Goal: Task Accomplishment & Management: Complete application form

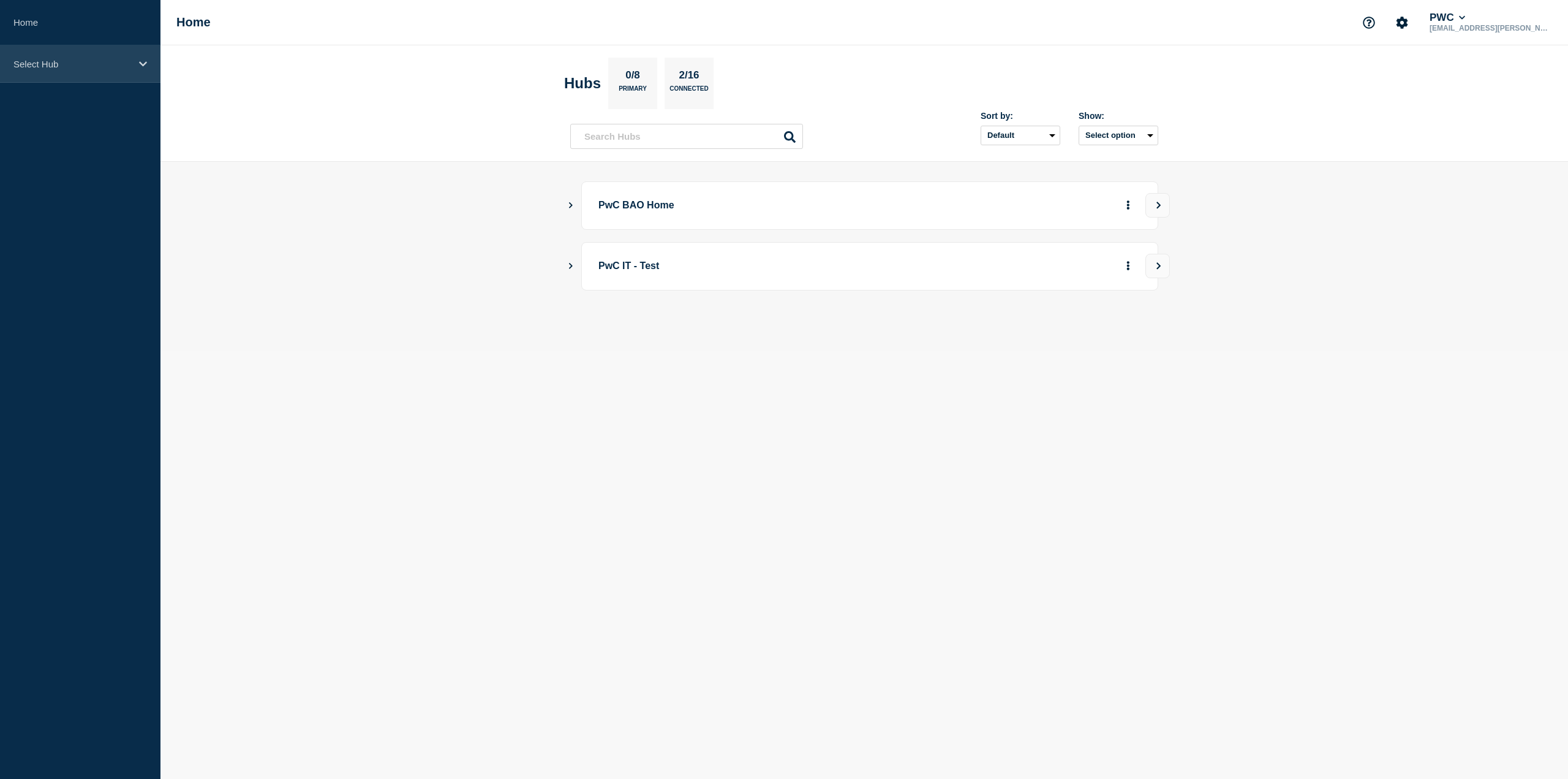
click at [64, 55] on div "Select Hub" at bounding box center [80, 64] width 160 height 37
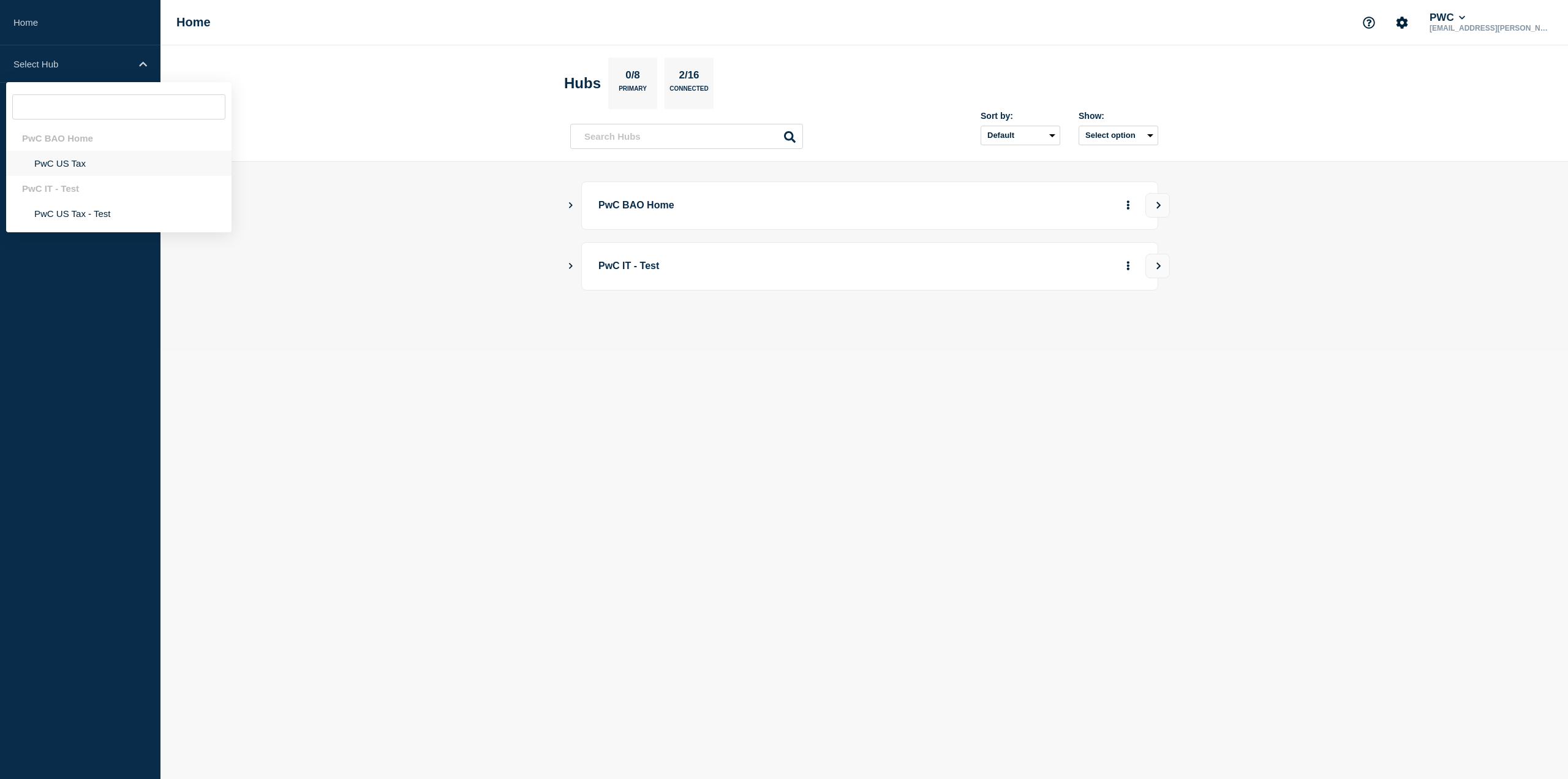
click at [88, 160] on li "PwC US Tax" at bounding box center [119, 163] width 225 height 25
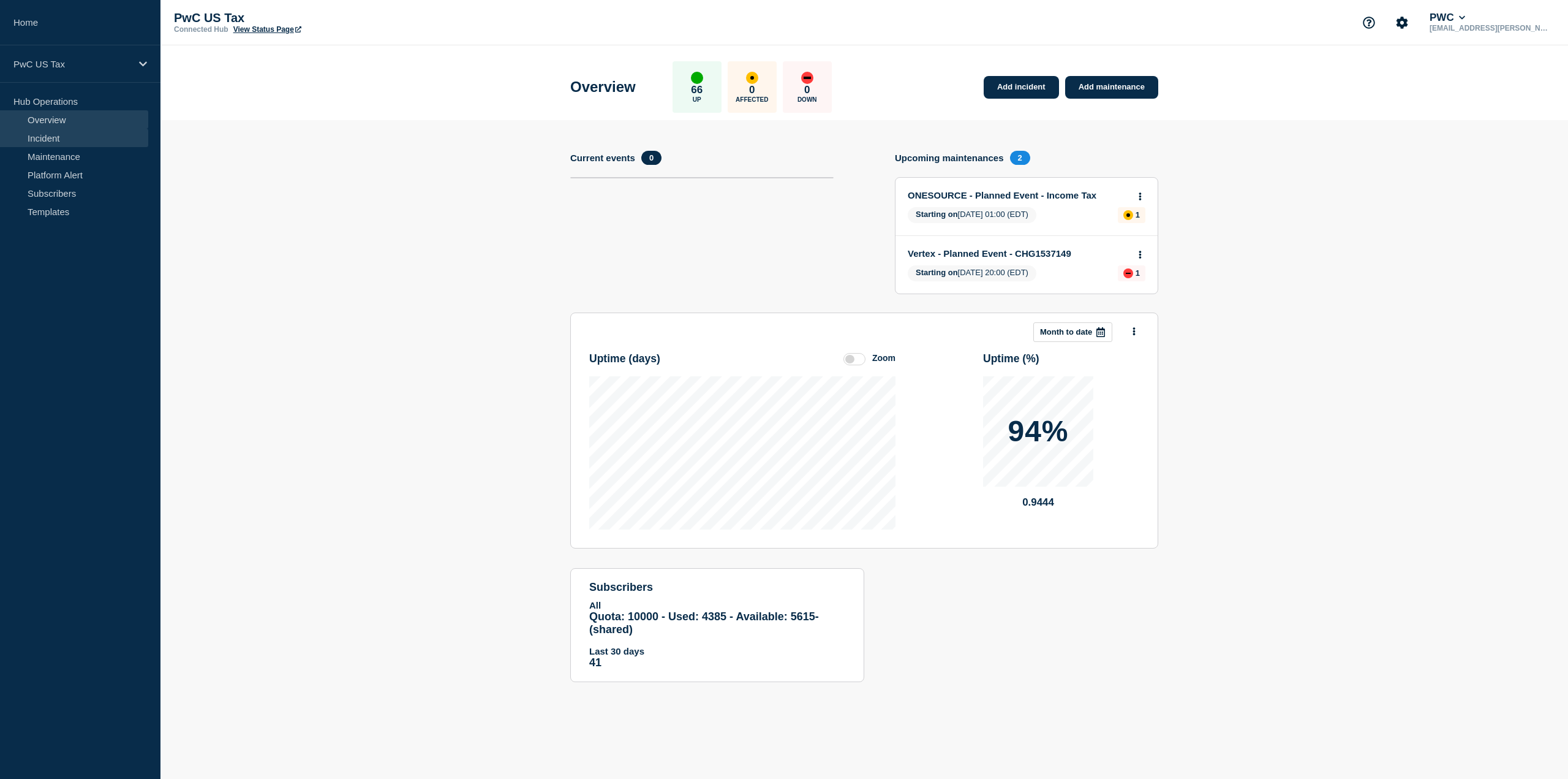
click at [67, 137] on link "Incident" at bounding box center [74, 138] width 148 height 18
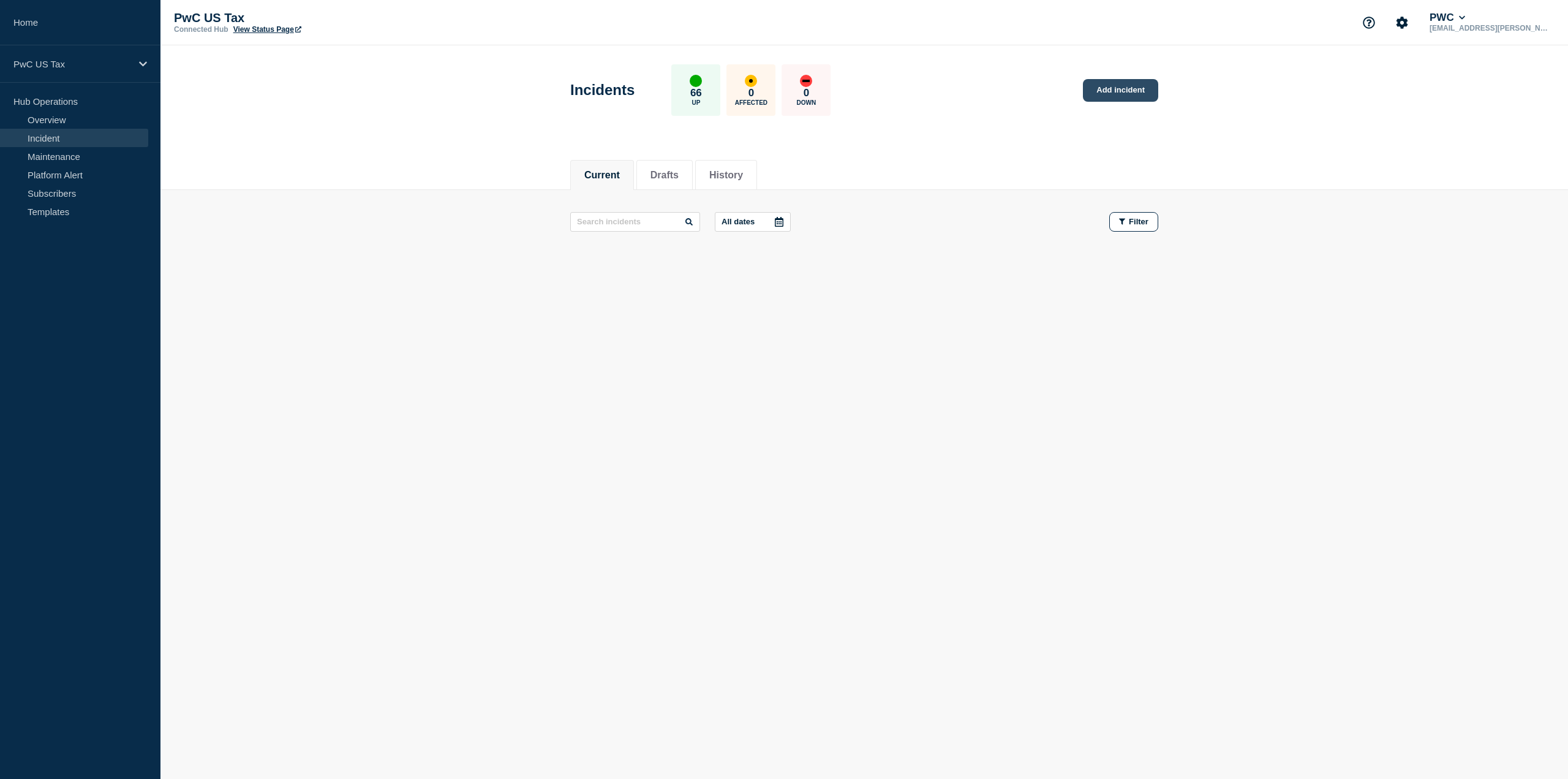
click at [1139, 88] on link "Add incident" at bounding box center [1120, 90] width 76 height 23
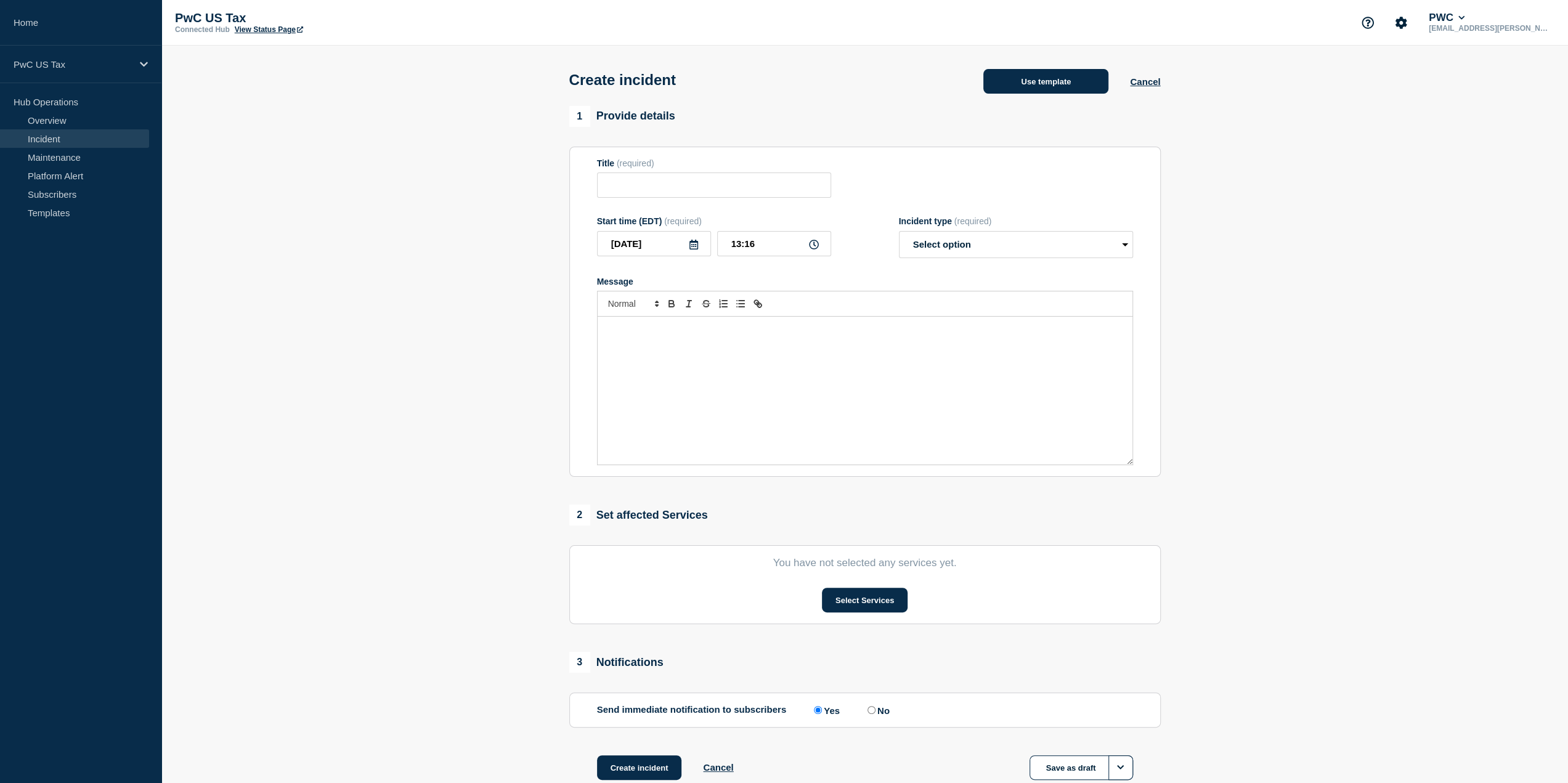
click at [1053, 93] on button "Use template" at bounding box center [1046, 81] width 125 height 25
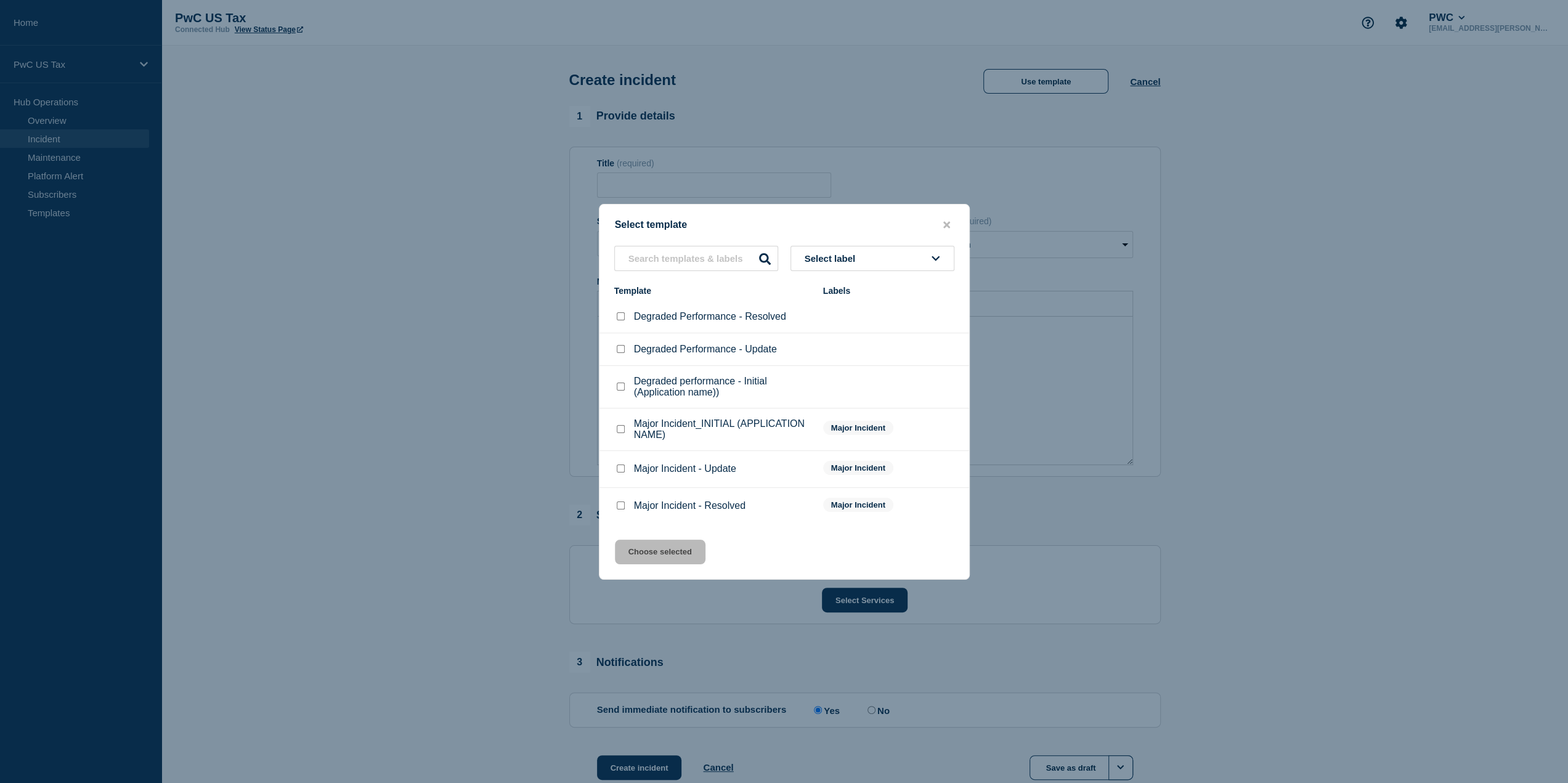
click at [621, 390] on input "Degraded performance - Initial (Application name)) checkbox" at bounding box center [620, 386] width 8 height 8
checkbox input "true"
click at [677, 551] on button "Choose selected" at bounding box center [660, 552] width 91 height 25
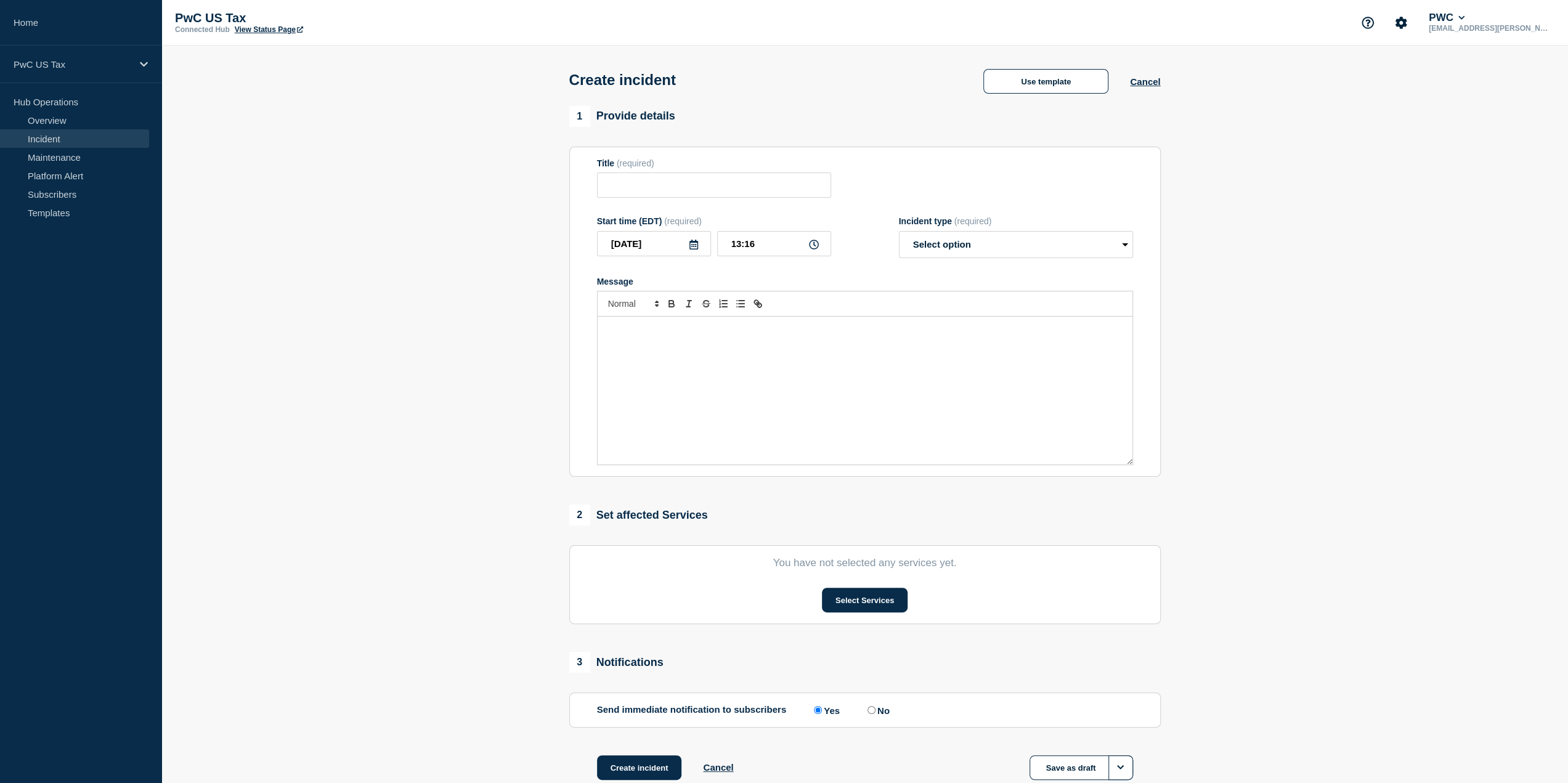
type input "Degraded performance - Initial (Application name))"
select select "investigating"
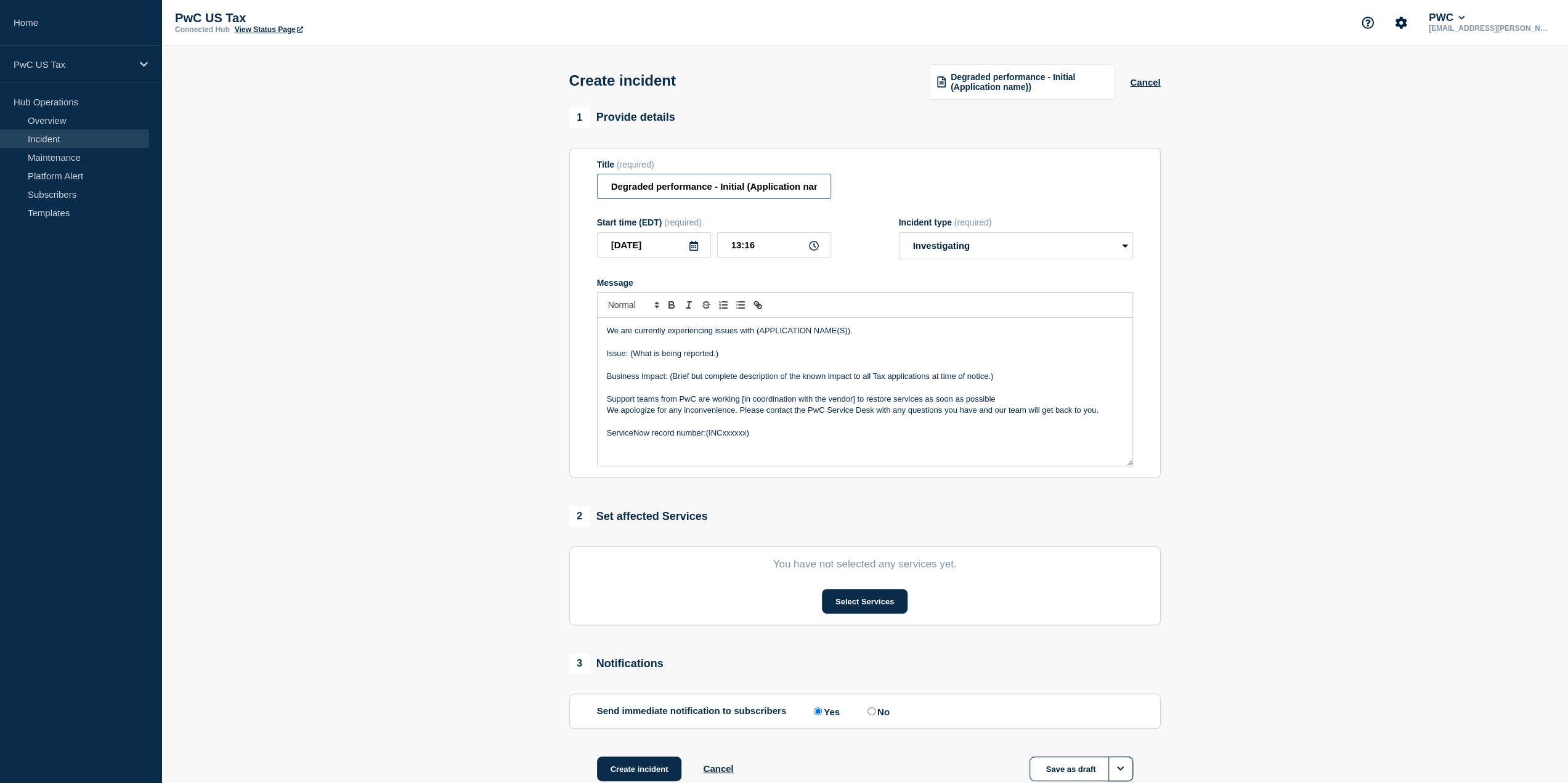
scroll to position [0, 16]
drag, startPoint x: 747, startPoint y: 186, endPoint x: 853, endPoint y: 188, distance: 106.0
click at [852, 187] on div "Title (required) Degraded performance - Initial (Application name))" at bounding box center [865, 180] width 536 height 40
type input "Degraded performance - Initial Sightline Analytics"
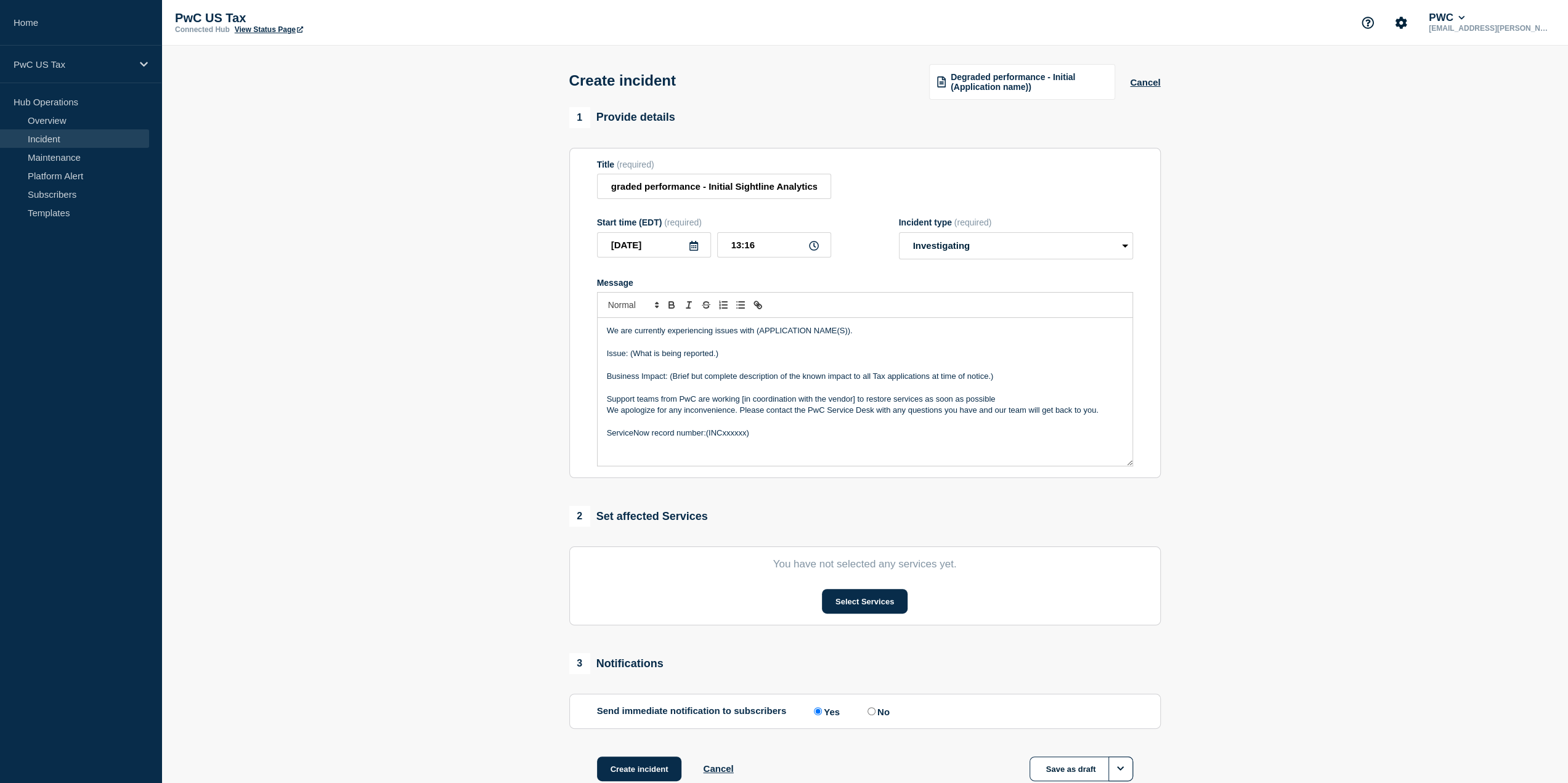
scroll to position [0, 0]
drag, startPoint x: 849, startPoint y: 332, endPoint x: 756, endPoint y: 331, distance: 93.0
click at [756, 331] on p "We are currently experiencing issues with (APPLICATION NAME(S))." at bounding box center [865, 331] width 516 height 11
click at [719, 347] on p "Message" at bounding box center [865, 342] width 516 height 11
click at [719, 356] on p "Issue: (What is being reported.)" at bounding box center [865, 354] width 516 height 11
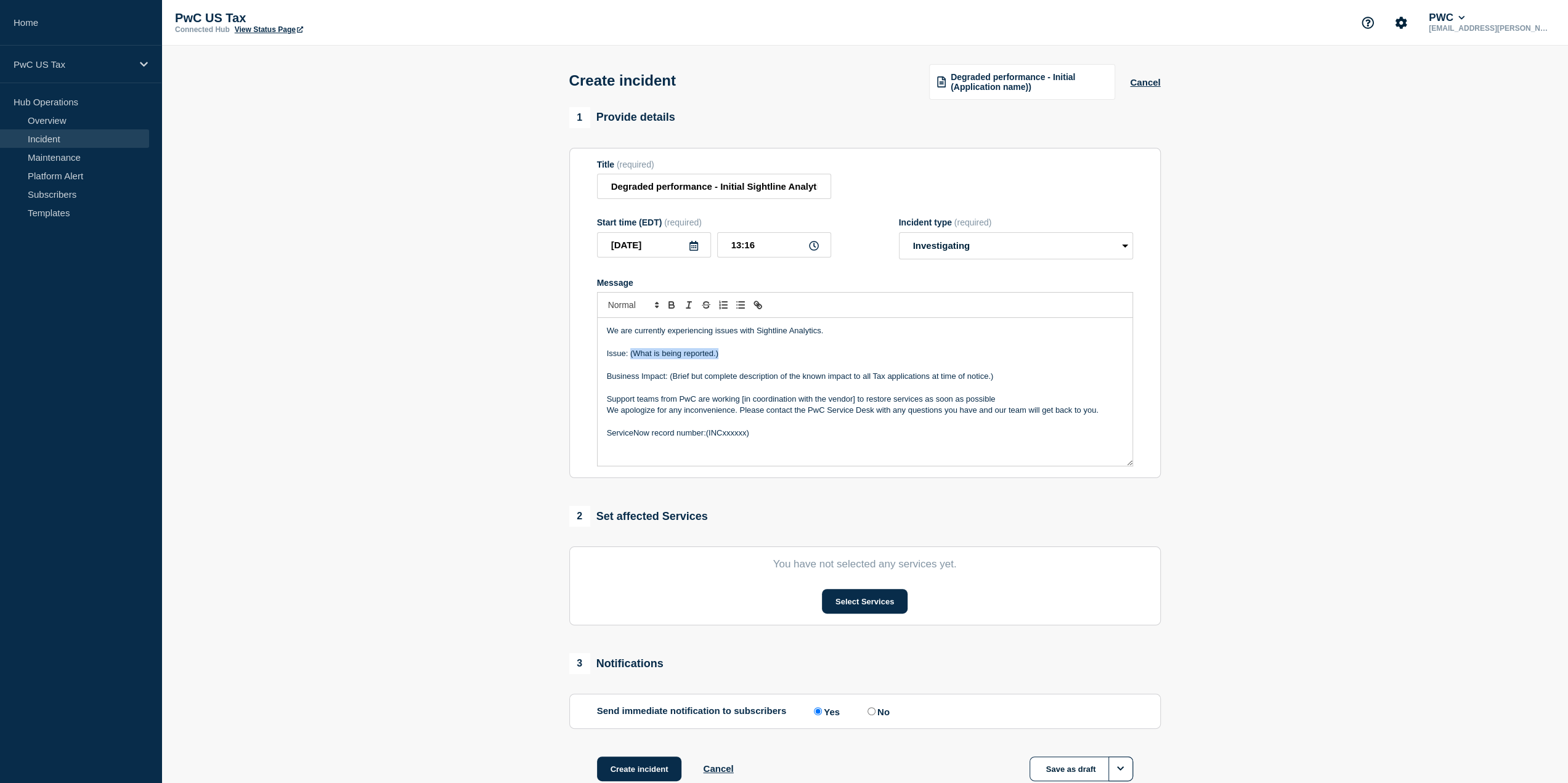
drag, startPoint x: 728, startPoint y: 357, endPoint x: 629, endPoint y: 351, distance: 99.2
click at [629, 351] on p "Issue: (What is being reported.)" at bounding box center [865, 354] width 516 height 11
click at [867, 351] on p "Issue: Users are recieving the following error messaged. "unexpected erro' and …" at bounding box center [865, 354] width 516 height 11
click at [892, 353] on p "Issue: Users are recieving the following error messaged. "unexpected error" and…" at bounding box center [865, 354] width 516 height 11
click at [986, 361] on p "Message" at bounding box center [865, 365] width 516 height 11
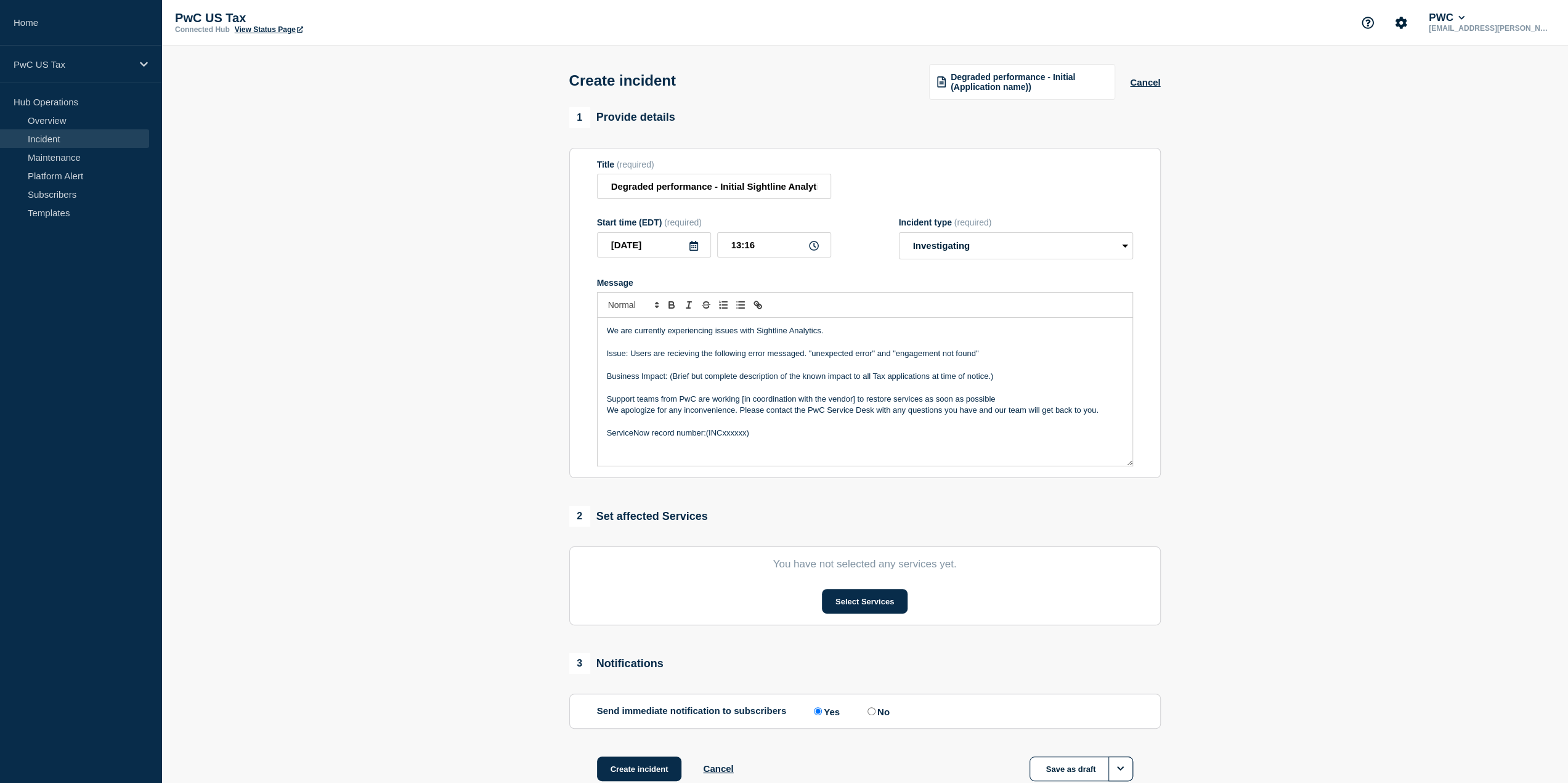
click at [986, 356] on p "Issue: Users are recieving the following error messaged. "unexpected error" and…" at bounding box center [865, 354] width 516 height 11
click at [685, 358] on p "Issue: Users are recieving the following error messages. "unexpected error" and…" at bounding box center [865, 354] width 516 height 11
click at [723, 370] on p "Message" at bounding box center [865, 365] width 516 height 11
drag, startPoint x: 669, startPoint y: 378, endPoint x: 1021, endPoint y: 381, distance: 352.0
click at [1021, 381] on p "Business Impact: (Brief but complete description of the known impact to all Tax…" at bounding box center [865, 376] width 516 height 11
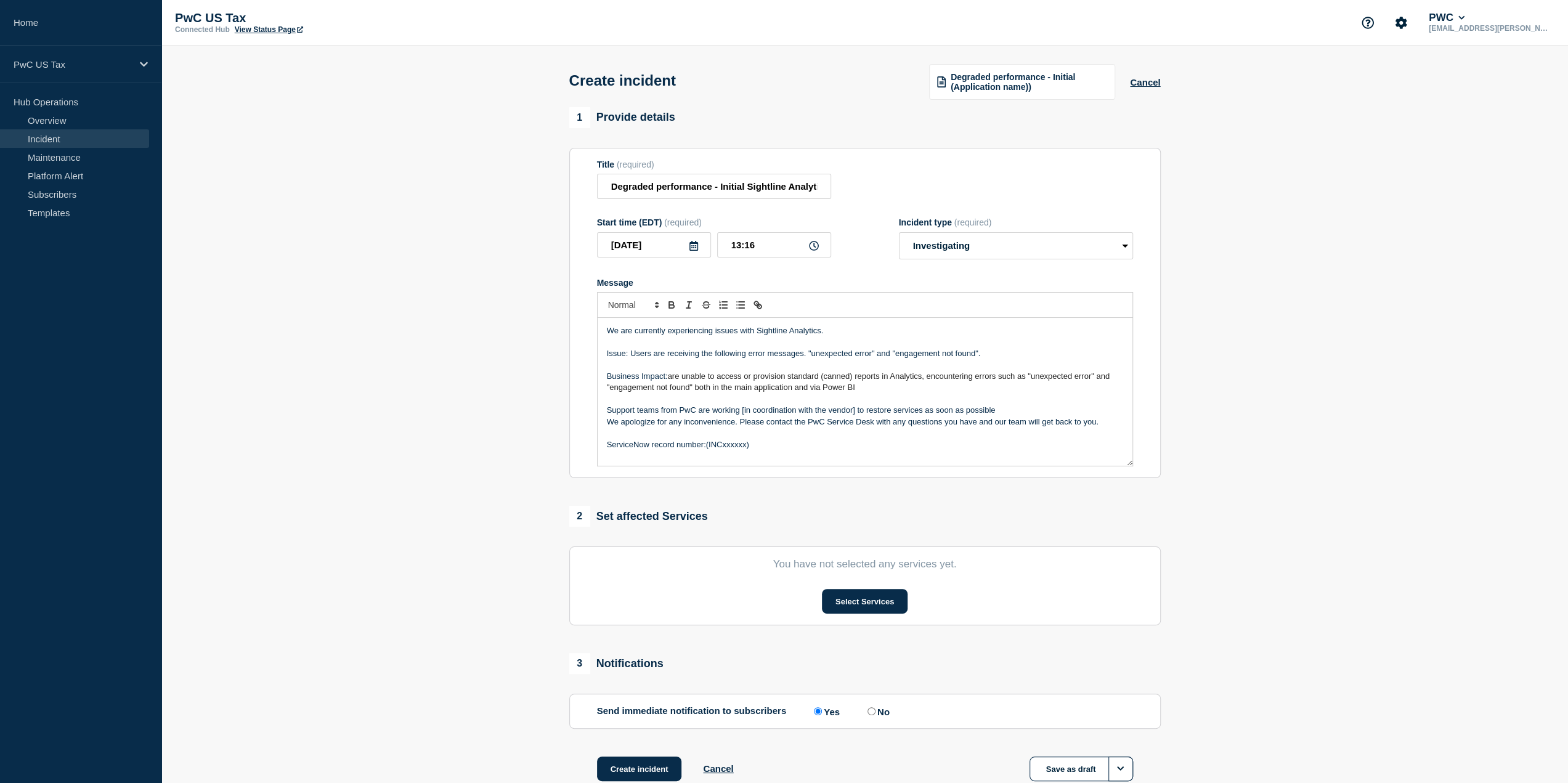
click at [668, 378] on p "Business Impact: are unable to access or provision standard (canned) reports in…" at bounding box center [865, 382] width 516 height 23
click at [953, 376] on span "are unable to access or provision standard (canned) reports in Analytics, encou…" at bounding box center [863, 381] width 512 height 21
drag, startPoint x: 956, startPoint y: 377, endPoint x: 669, endPoint y: 376, distance: 287.0
click at [669, 376] on p "Business Impact: when accessing reports in a are unable to access or provision …" at bounding box center [865, 382] width 516 height 23
drag, startPoint x: 855, startPoint y: 410, endPoint x: 742, endPoint y: 416, distance: 113.2
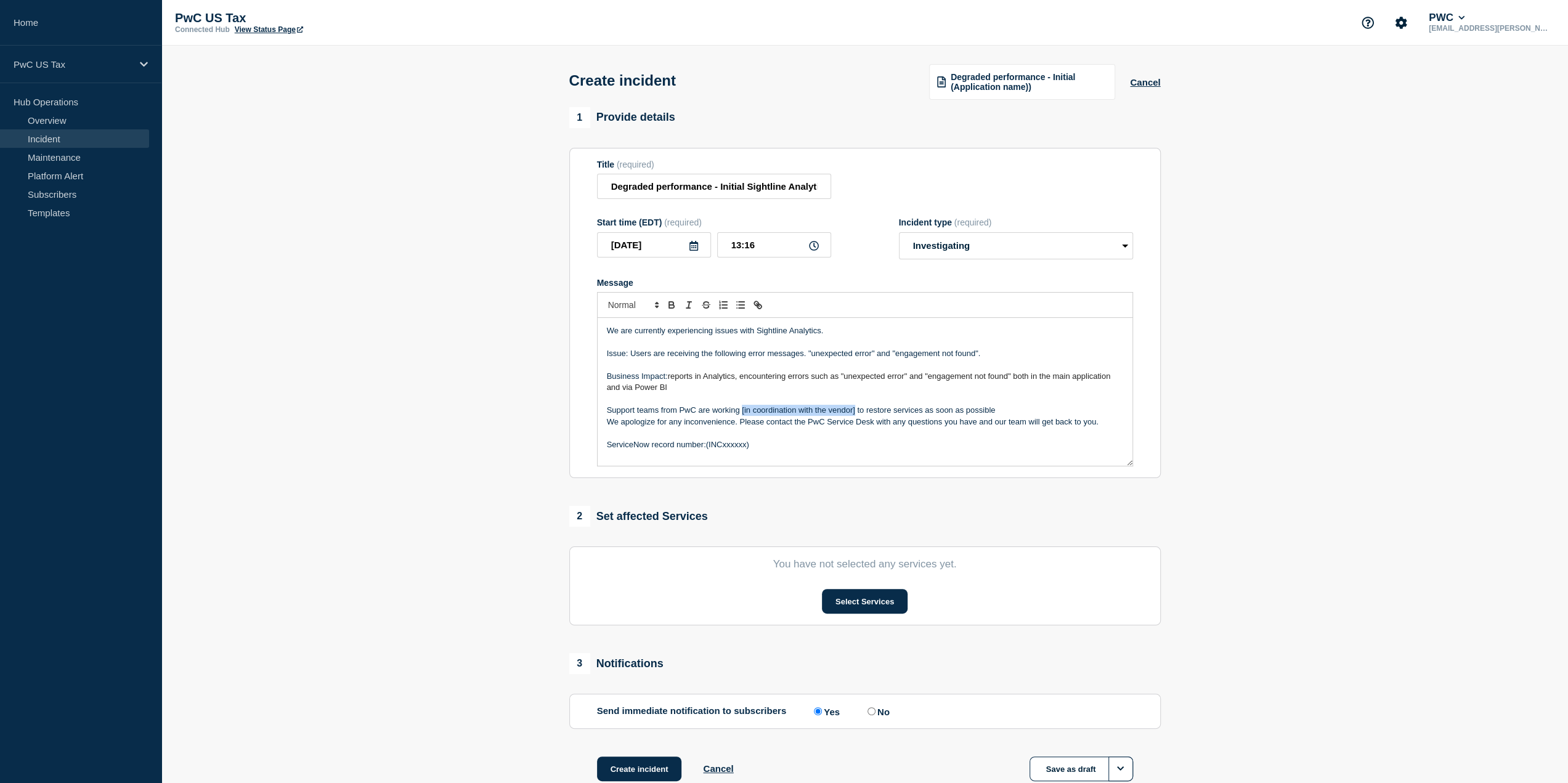
click at [742, 416] on p "Support teams from PwC are working [in coordination with the vendor] to restore…" at bounding box center [865, 410] width 516 height 11
click at [883, 602] on button "Select Services" at bounding box center [864, 601] width 86 height 25
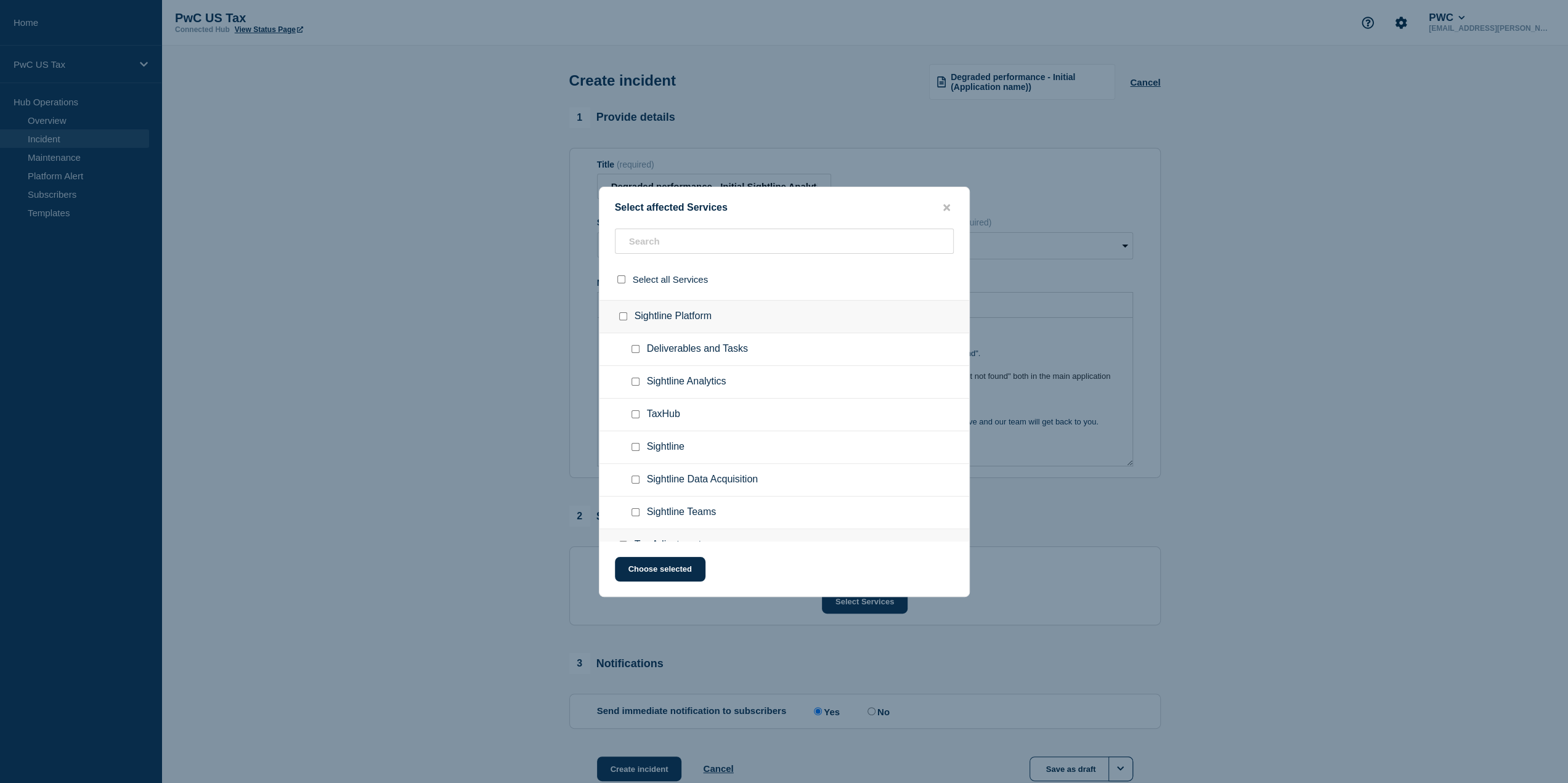
scroll to position [2032, 0]
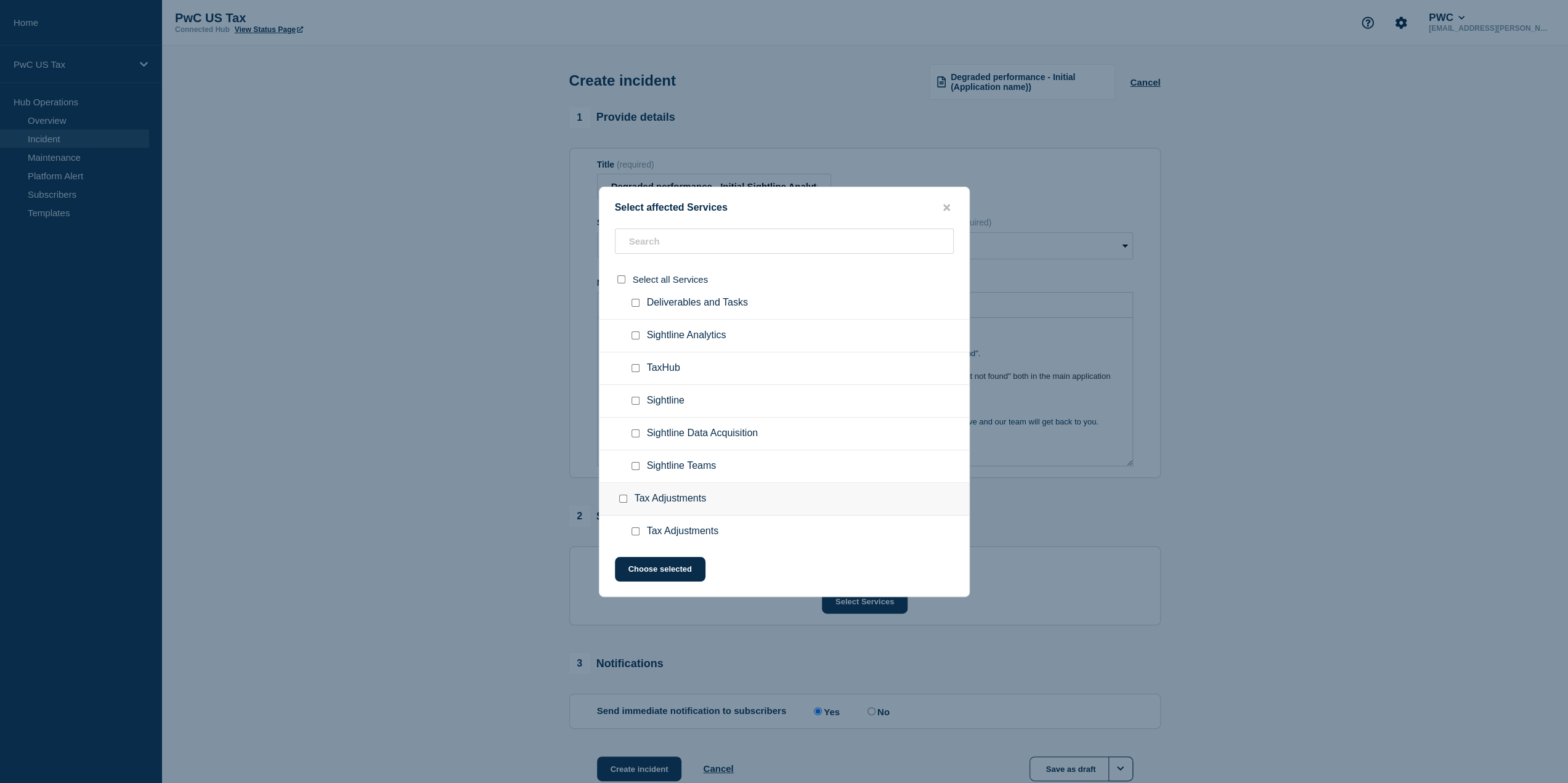
click at [634, 332] on input "Sightline Analytics checkbox" at bounding box center [635, 335] width 8 height 8
checkbox input "true"
click at [656, 560] on button "Choose selected" at bounding box center [660, 569] width 91 height 25
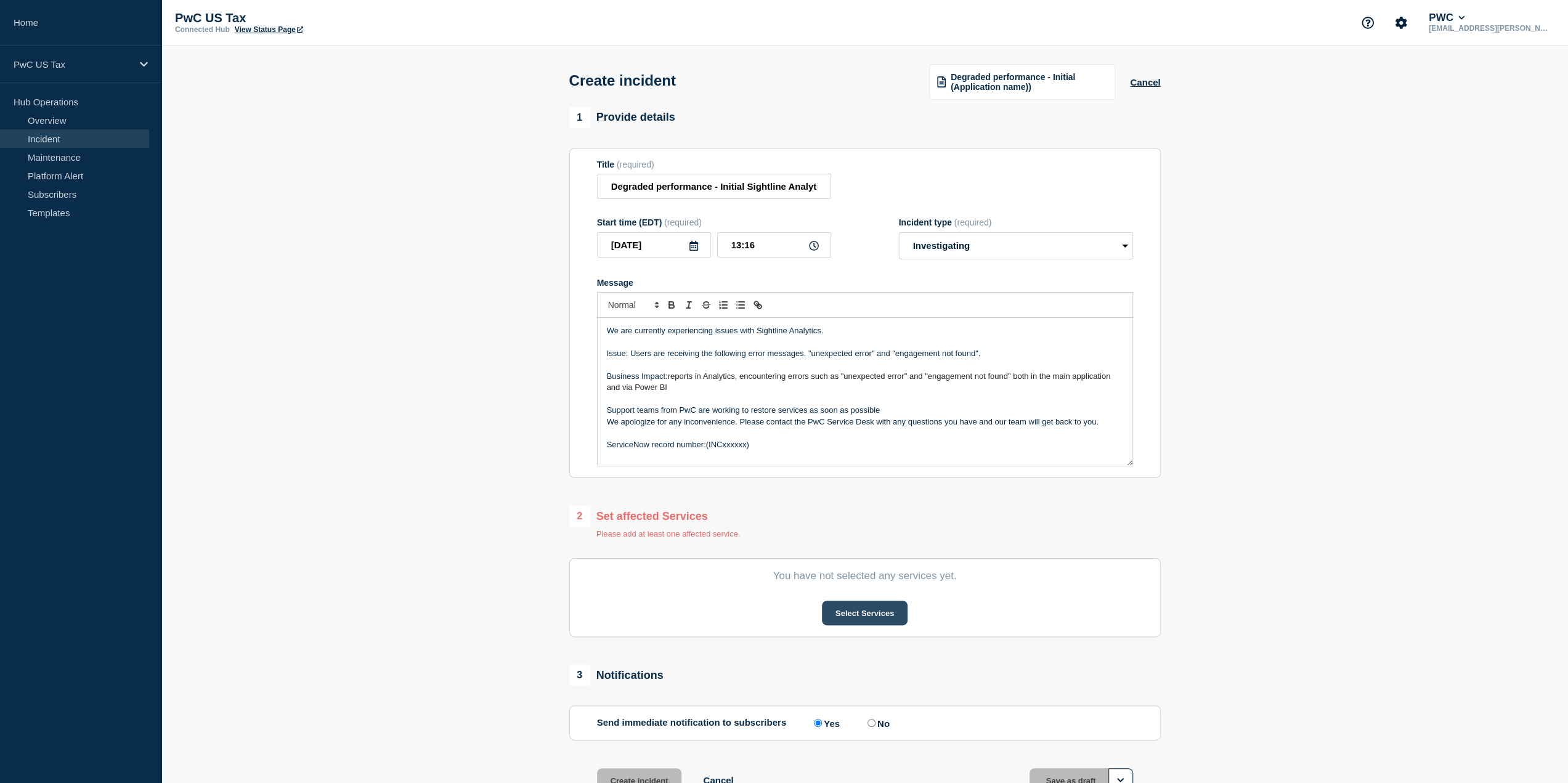
click at [863, 611] on button "Select Services" at bounding box center [864, 613] width 86 height 25
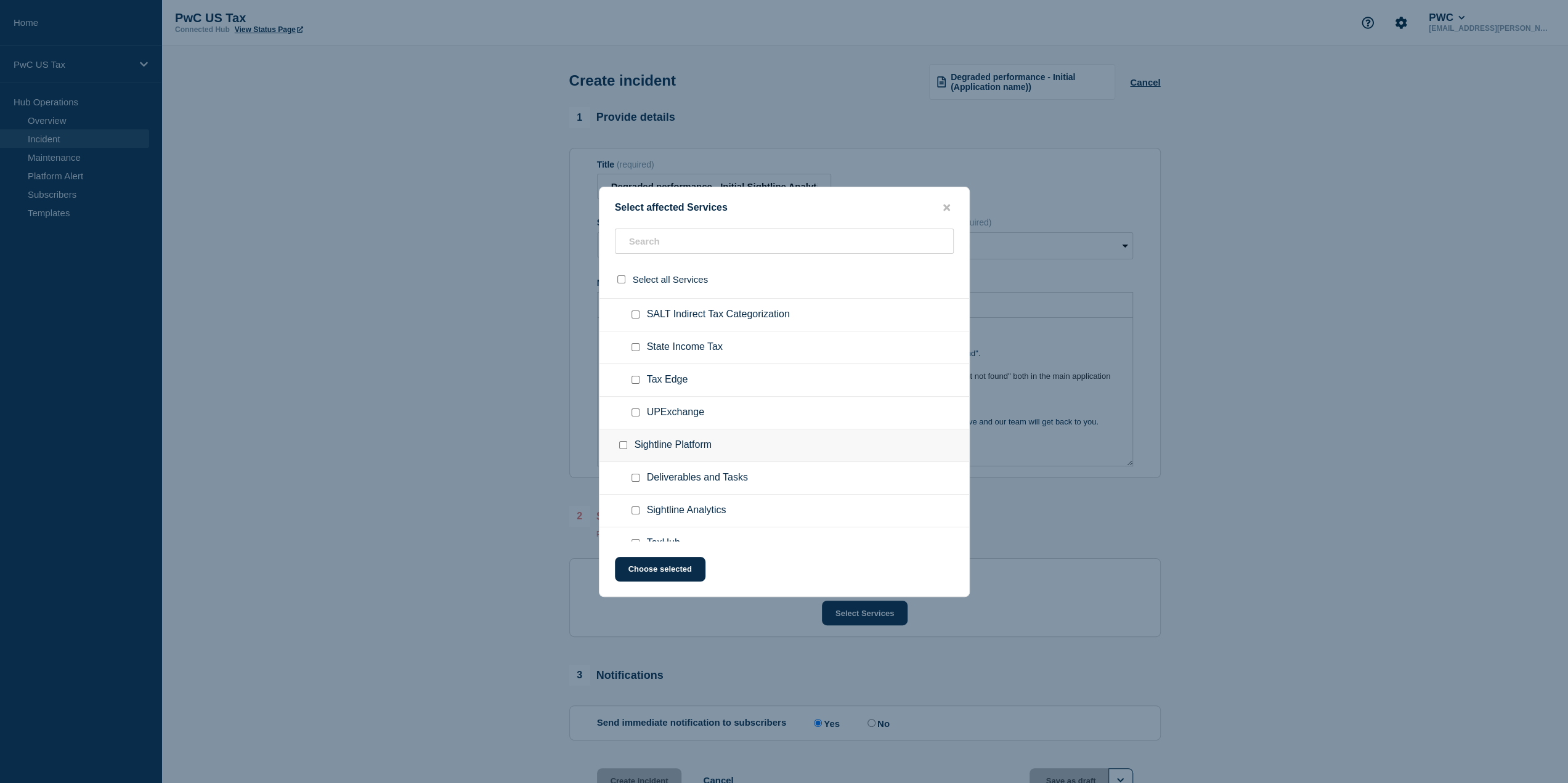
scroll to position [1971, 0]
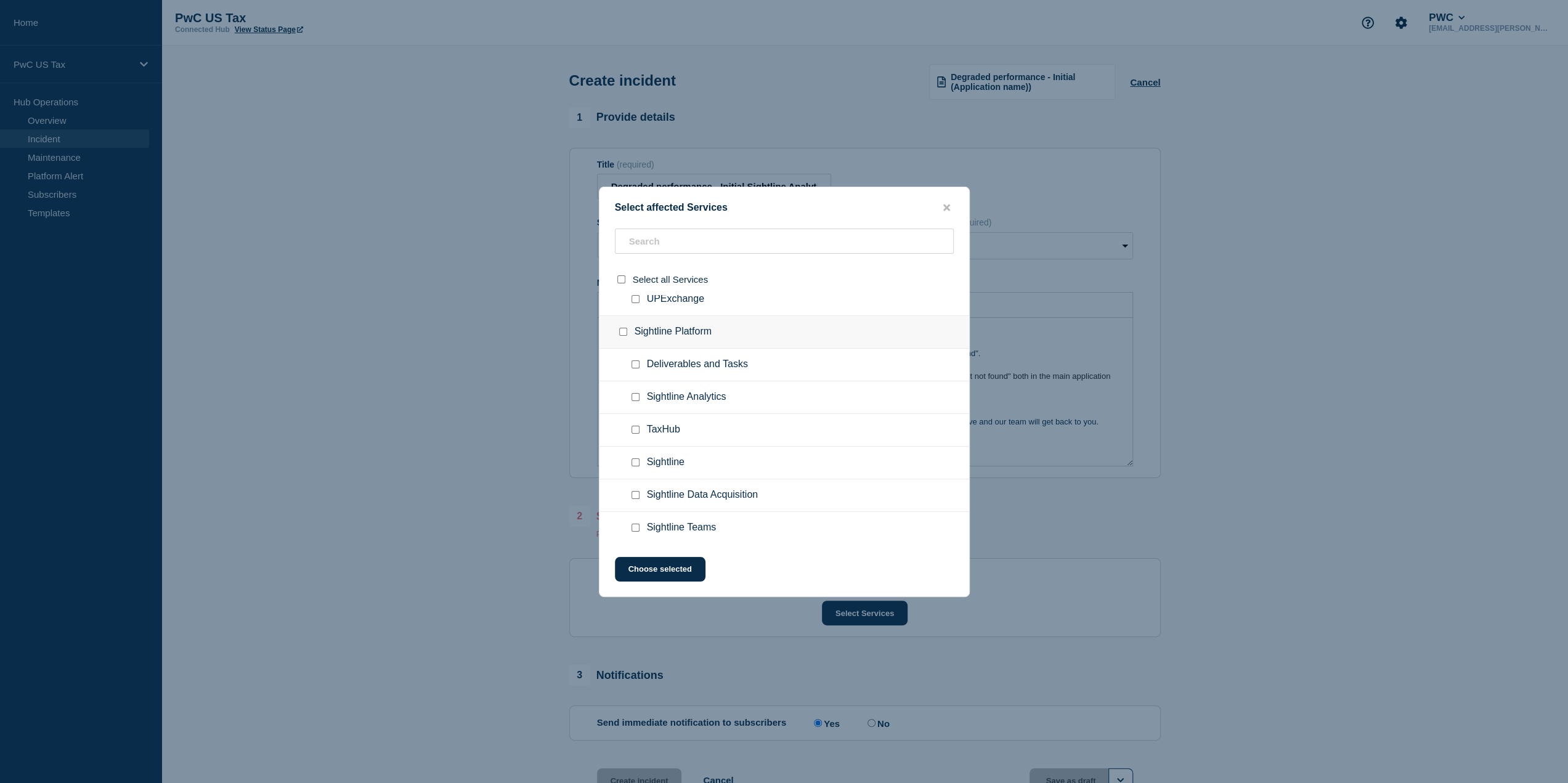
click at [635, 393] on input "Sightline Analytics checkbox" at bounding box center [635, 396] width 8 height 8
checkbox input "true"
click at [673, 571] on button "Choose selected" at bounding box center [660, 569] width 91 height 25
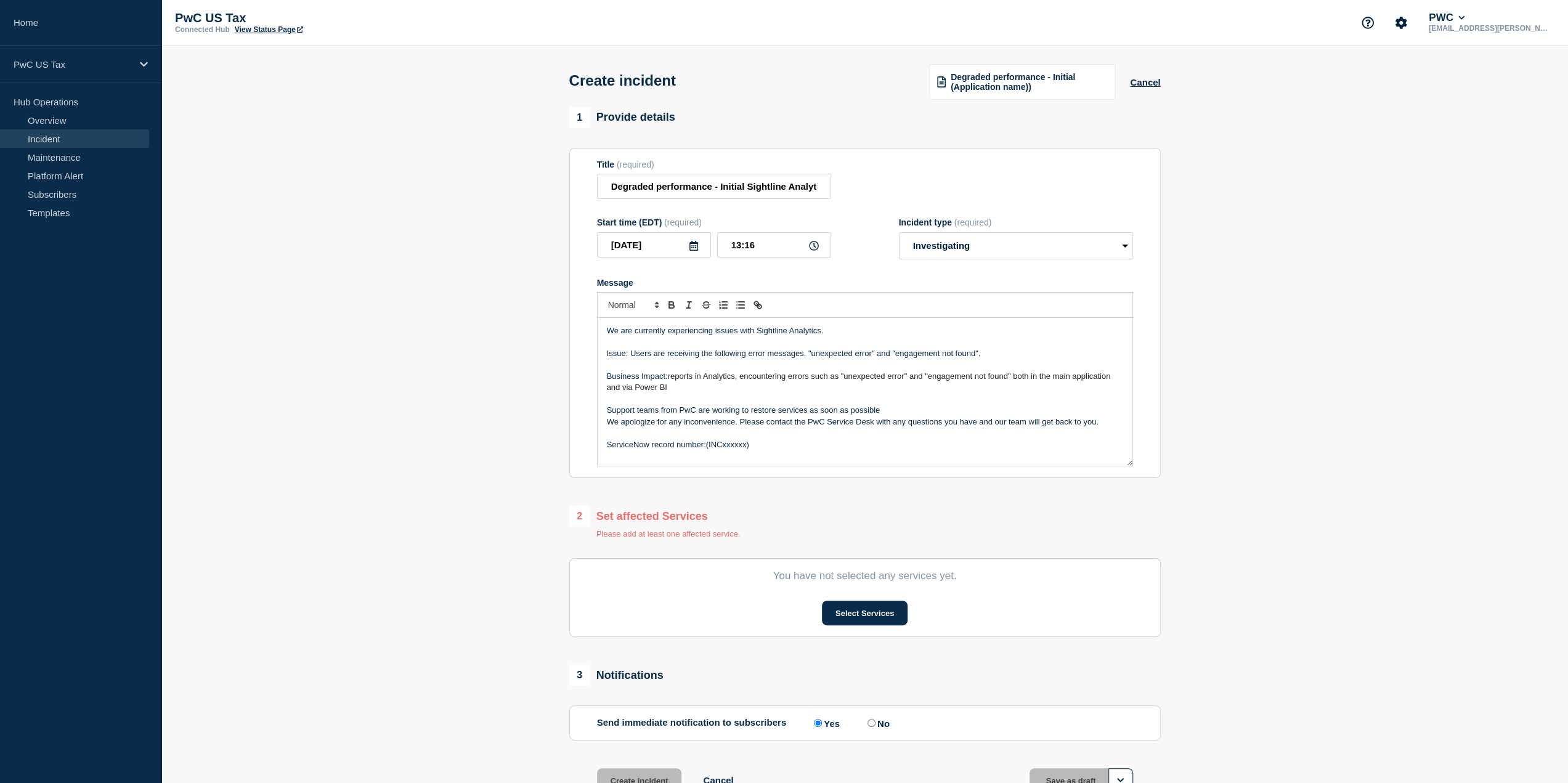
click at [677, 390] on p "Business Impact: reports in Analytics, encountering errors such as "unexpected …" at bounding box center [865, 382] width 516 height 23
click at [673, 390] on span "reports in Analytics, encountering errors such as "unexpected error" and "engag…" at bounding box center [860, 381] width 506 height 21
click at [1272, 406] on section "1 Provide details Title (required) Degraded performance - Initial Sightline Ana…" at bounding box center [864, 466] width 1407 height 717
click at [764, 453] on div "We are currently experiencing issues with Sightline Analytics. Issue: Users are…" at bounding box center [865, 392] width 535 height 148
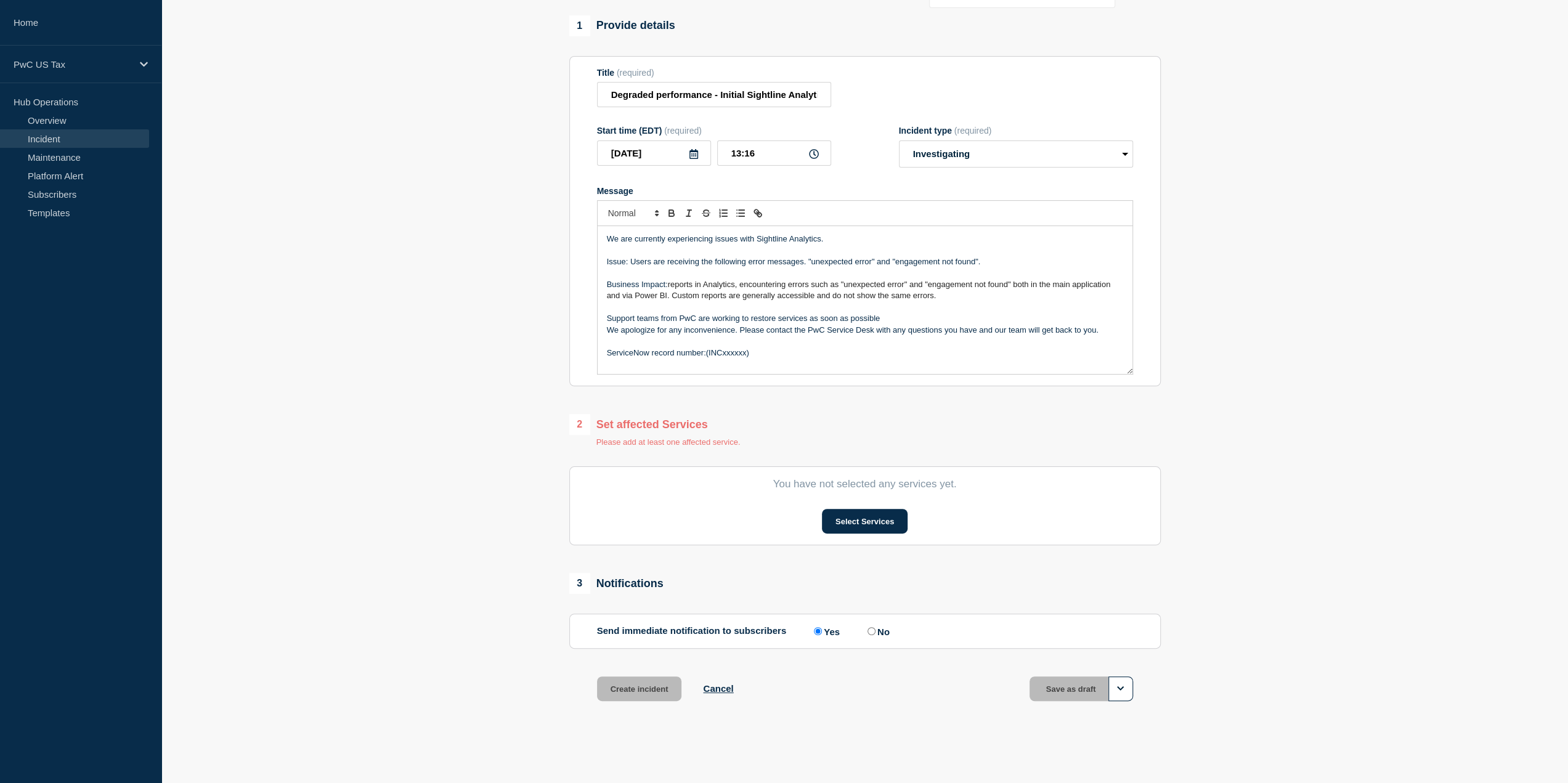
scroll to position [101, 0]
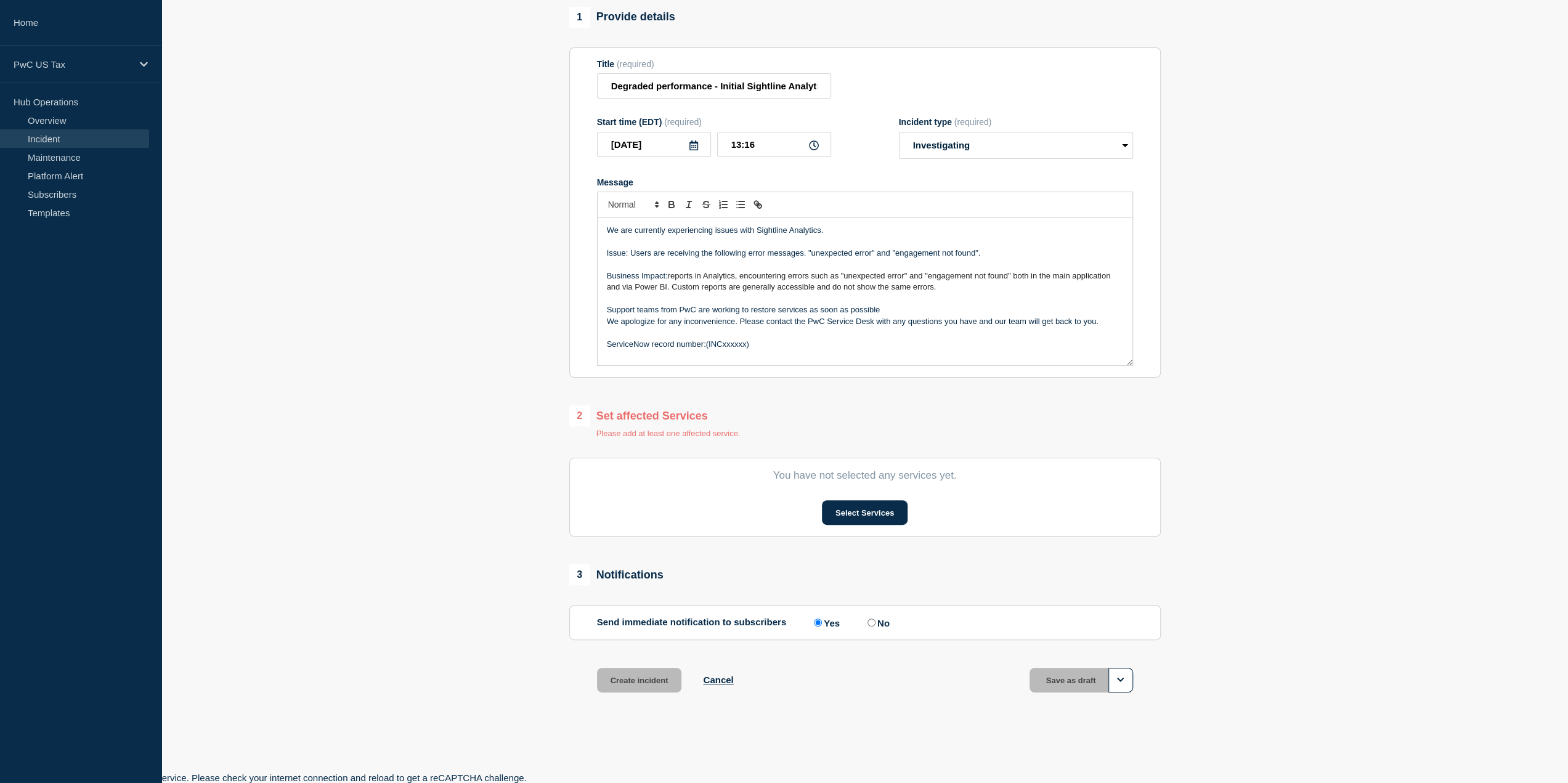
drag, startPoint x: 749, startPoint y: 343, endPoint x: 706, endPoint y: 341, distance: 43.0
click at [706, 341] on p "ServiceNow record number:(INCxxxxxx)" at bounding box center [865, 344] width 516 height 11
click at [704, 344] on p "ServiceNow record number:INC25928881" at bounding box center [865, 344] width 516 height 11
click at [705, 346] on p "ServiceNow record number:INC25928881" at bounding box center [865, 344] width 516 height 11
drag, startPoint x: 947, startPoint y: 285, endPoint x: 669, endPoint y: 275, distance: 278.2
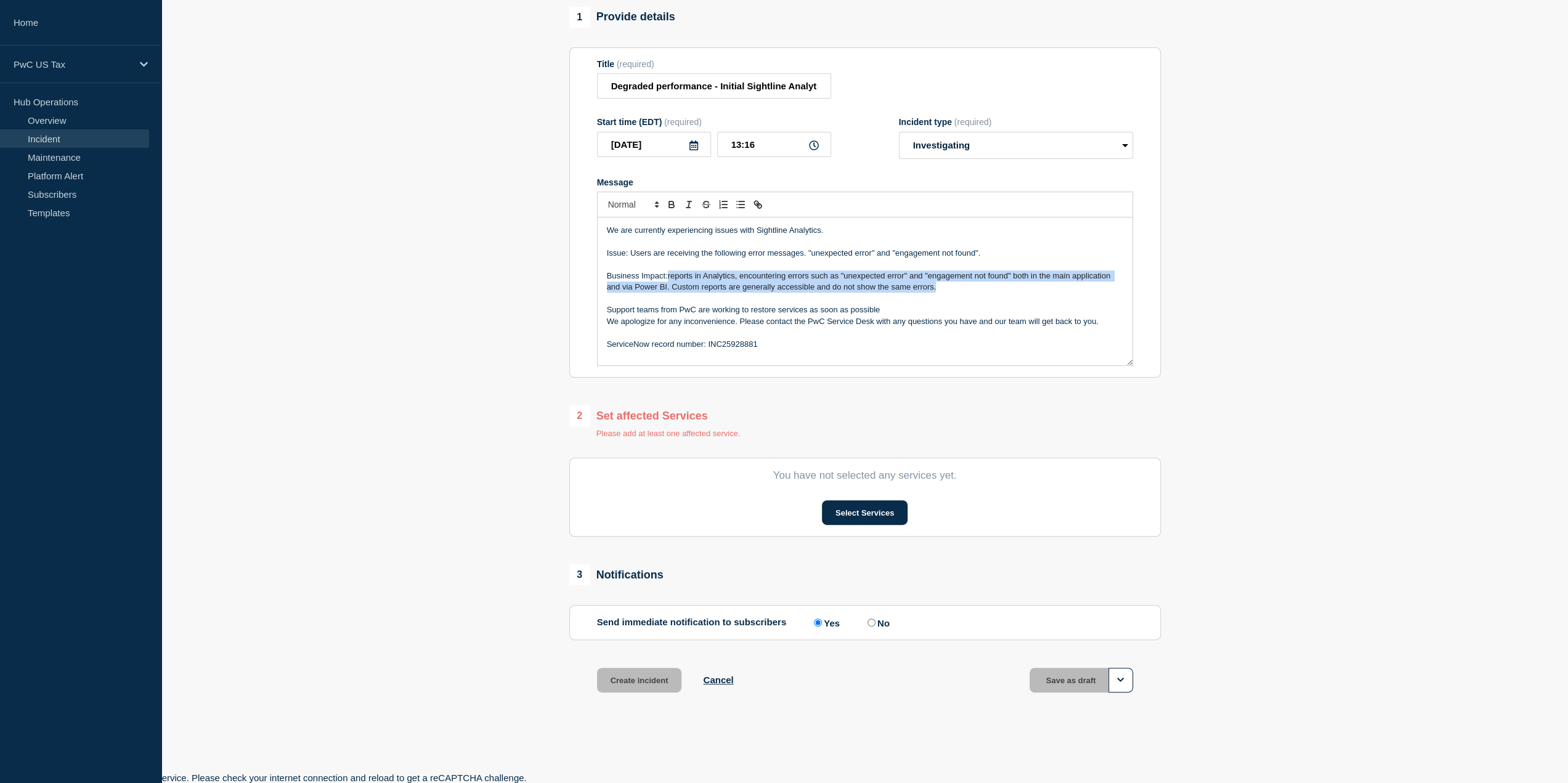
click at [669, 275] on p "Business Impact: reports in Analytics, encountering errors such as "unexpected …" at bounding box center [865, 282] width 516 height 23
copy span "reports in Analytics, encountering errors such as "unexpected error" and "engag…"
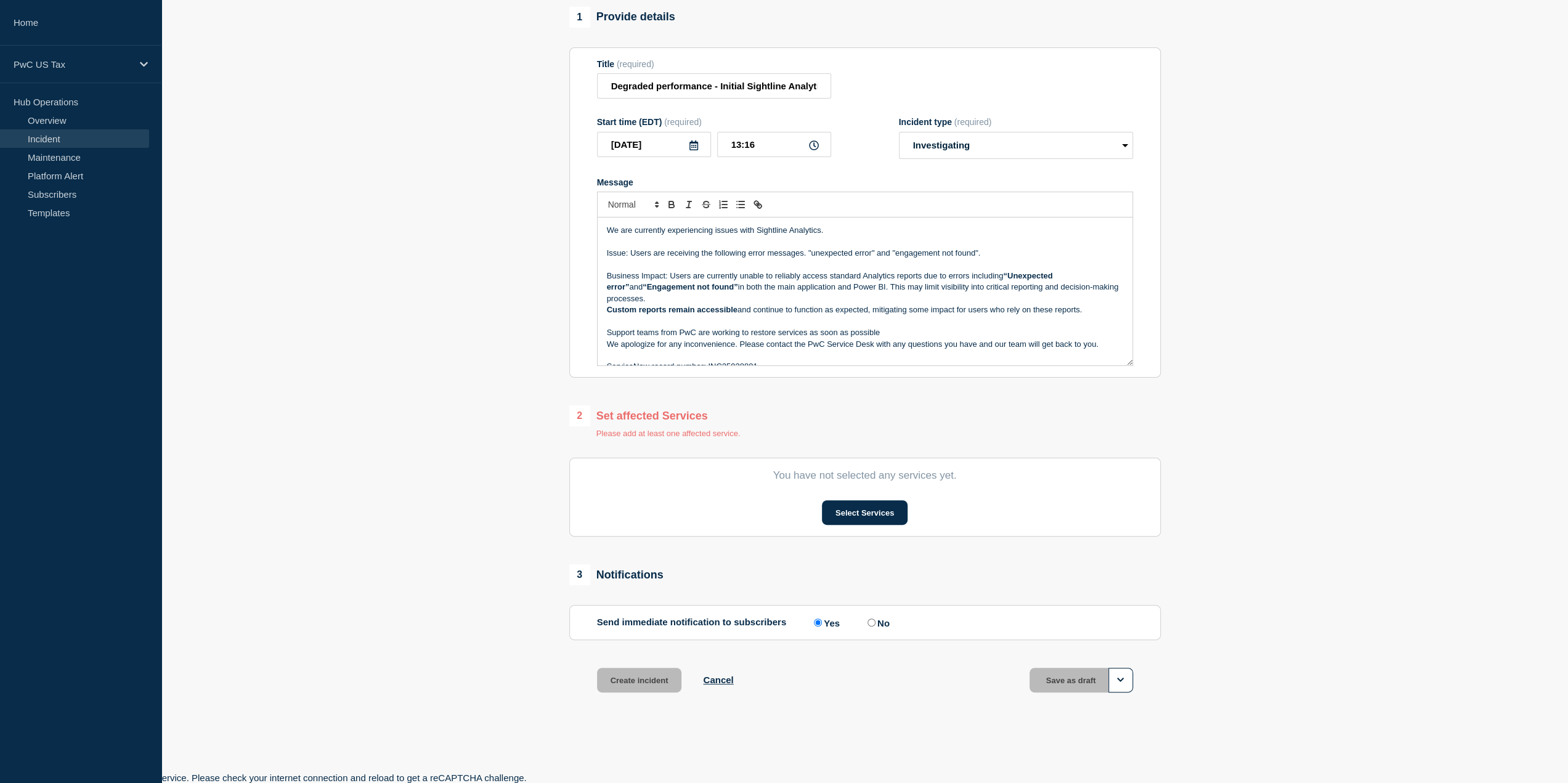
click at [605, 309] on div "We are currently experiencing issues with Sightline Analytics. Issue: Users are…" at bounding box center [865, 291] width 535 height 148
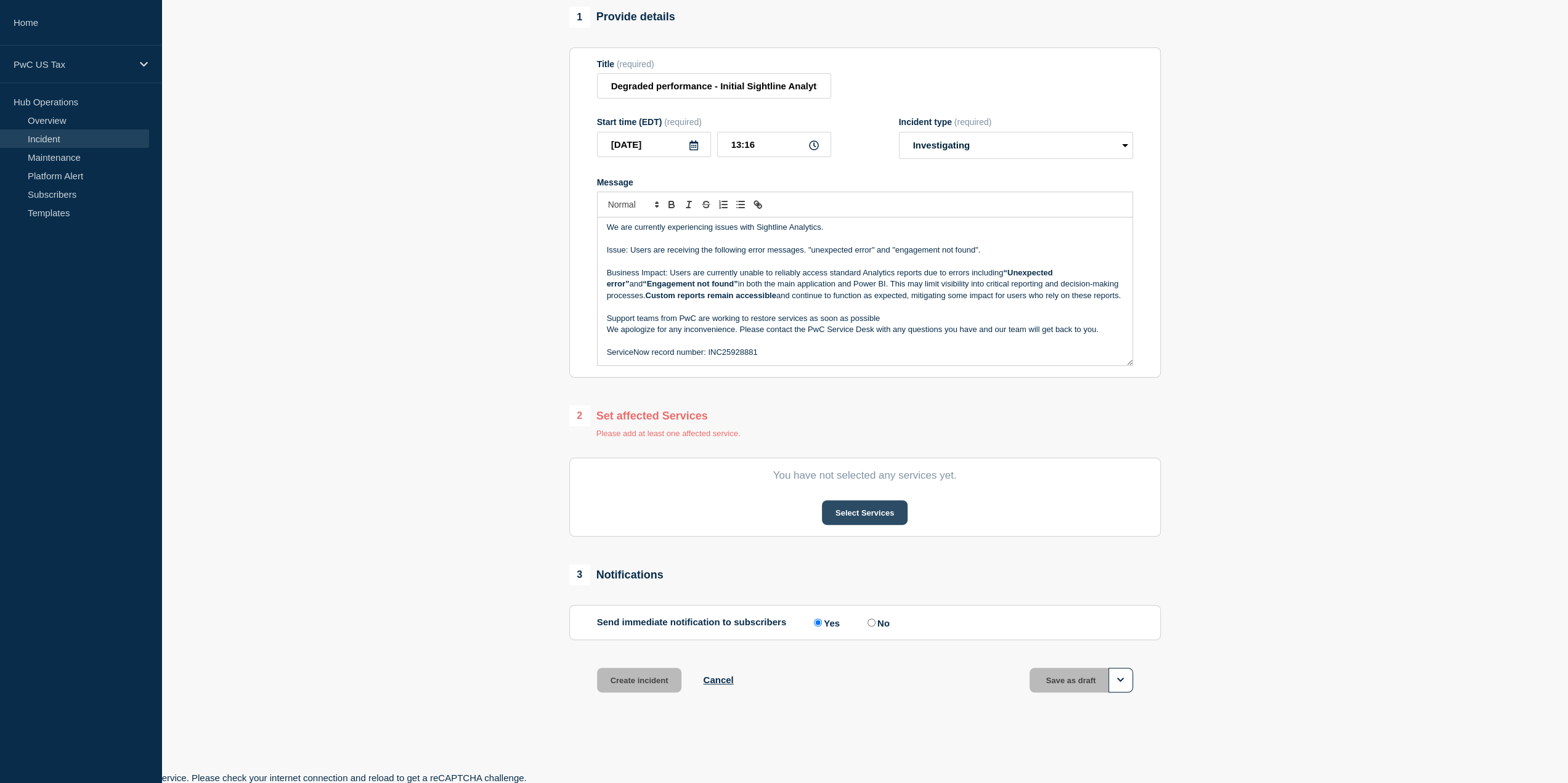
click at [859, 517] on button "Select Services" at bounding box center [864, 512] width 86 height 25
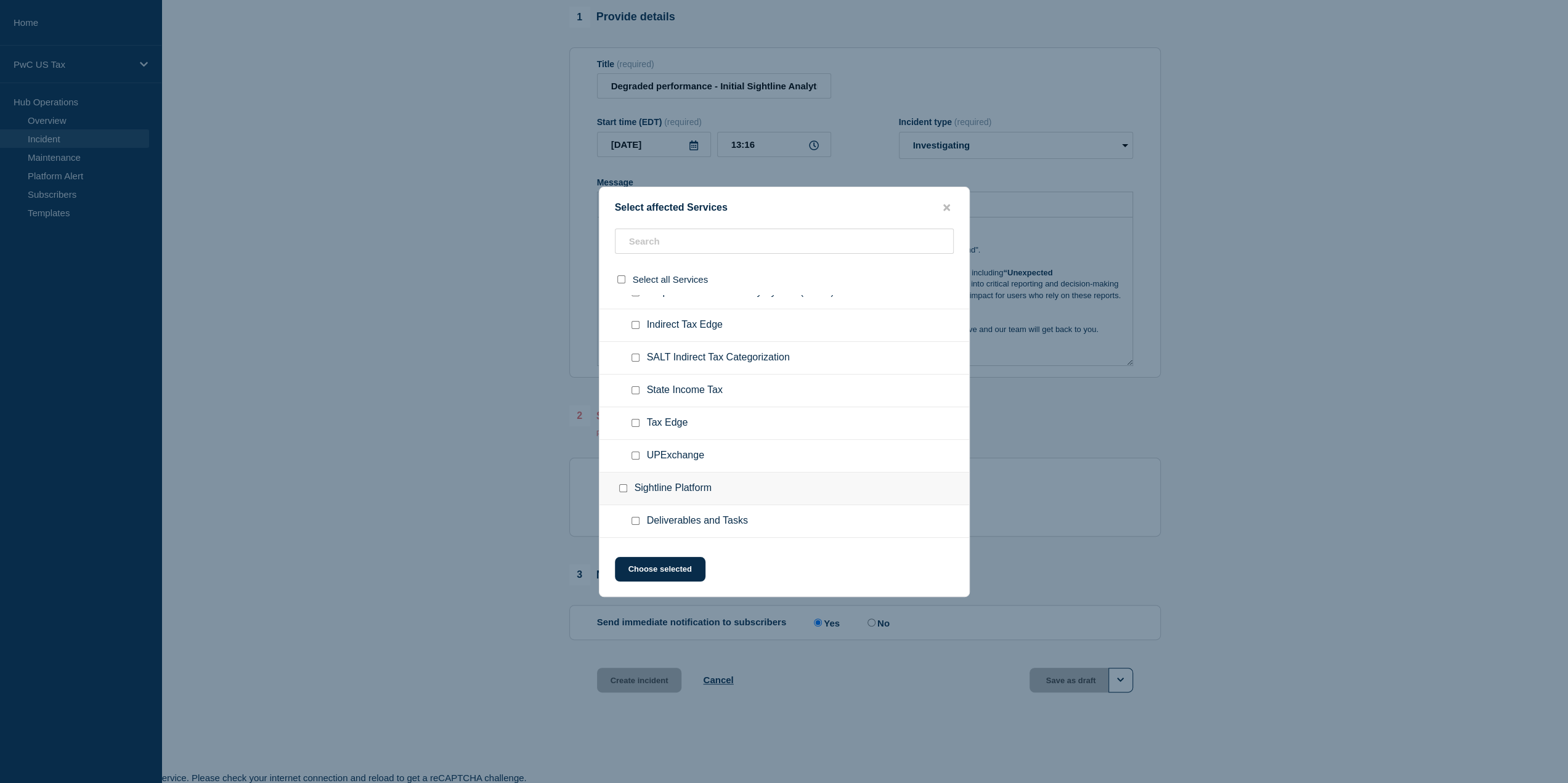
scroll to position [1909, 0]
click at [633, 454] on input "Sightline Analytics checkbox" at bounding box center [635, 458] width 8 height 8
checkbox input "true"
click at [622, 389] on input "Sightline Platform checkbox" at bounding box center [623, 393] width 8 height 8
checkbox input "true"
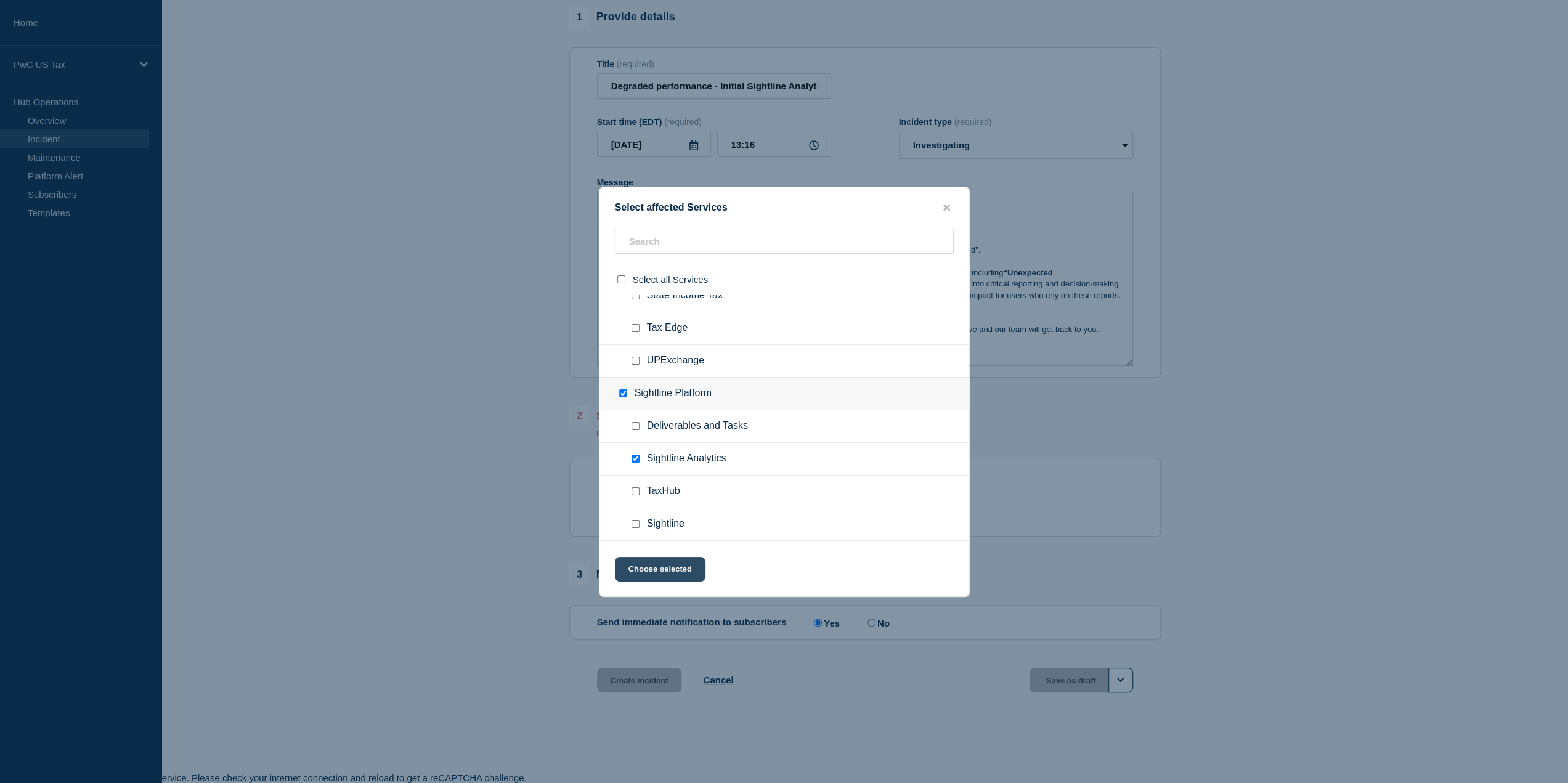
click at [664, 569] on button "Choose selected" at bounding box center [660, 569] width 91 height 25
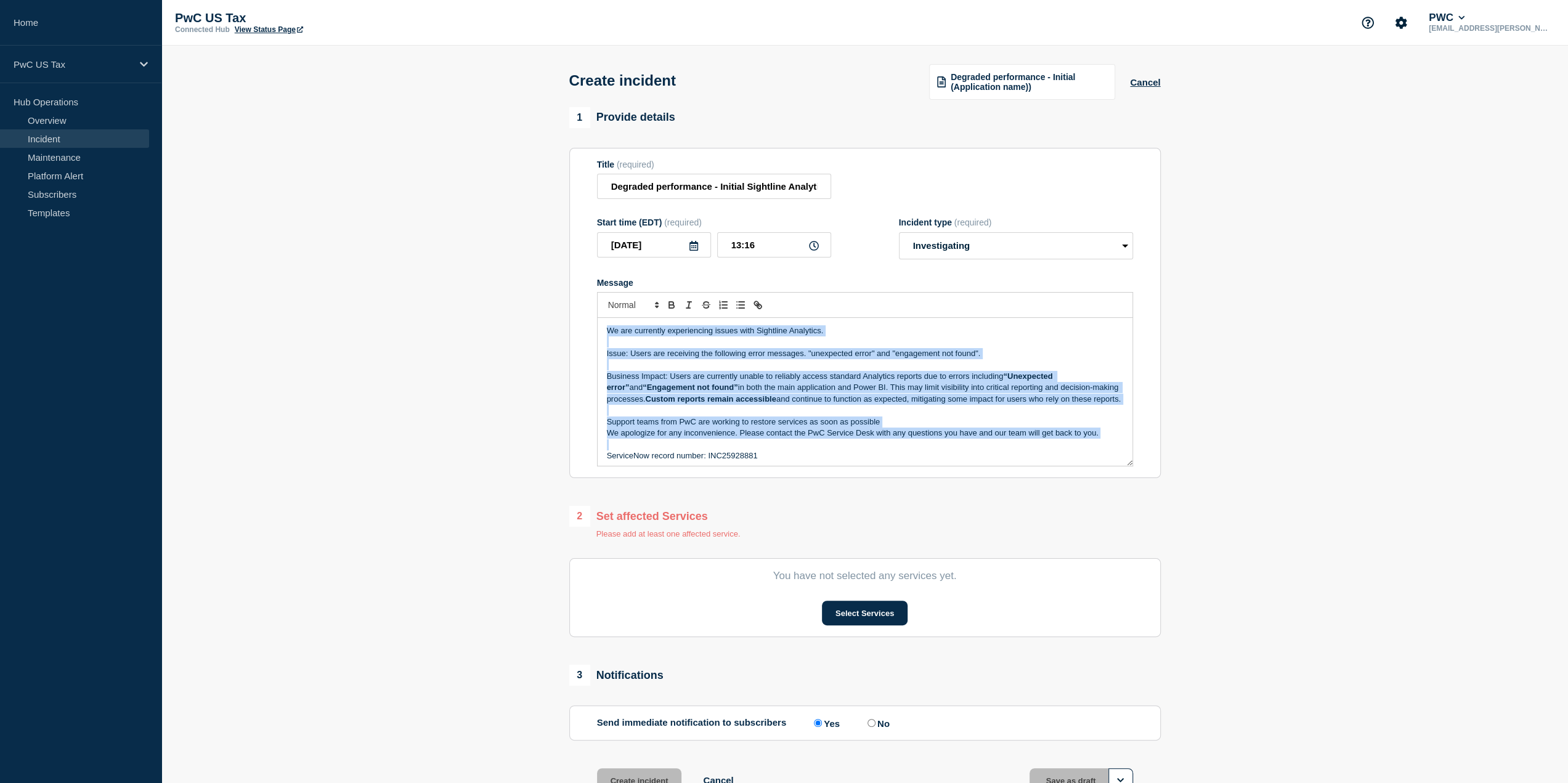
scroll to position [15, 0]
drag, startPoint x: 604, startPoint y: 329, endPoint x: 834, endPoint y: 486, distance: 278.5
click at [834, 486] on div "1 Provide details Title (required) Degraded performance - Initial Sightline Ana…" at bounding box center [864, 466] width 606 height 717
copy div "We are currently experiencing issues with Sightline Analytics. Issue: Users are…"
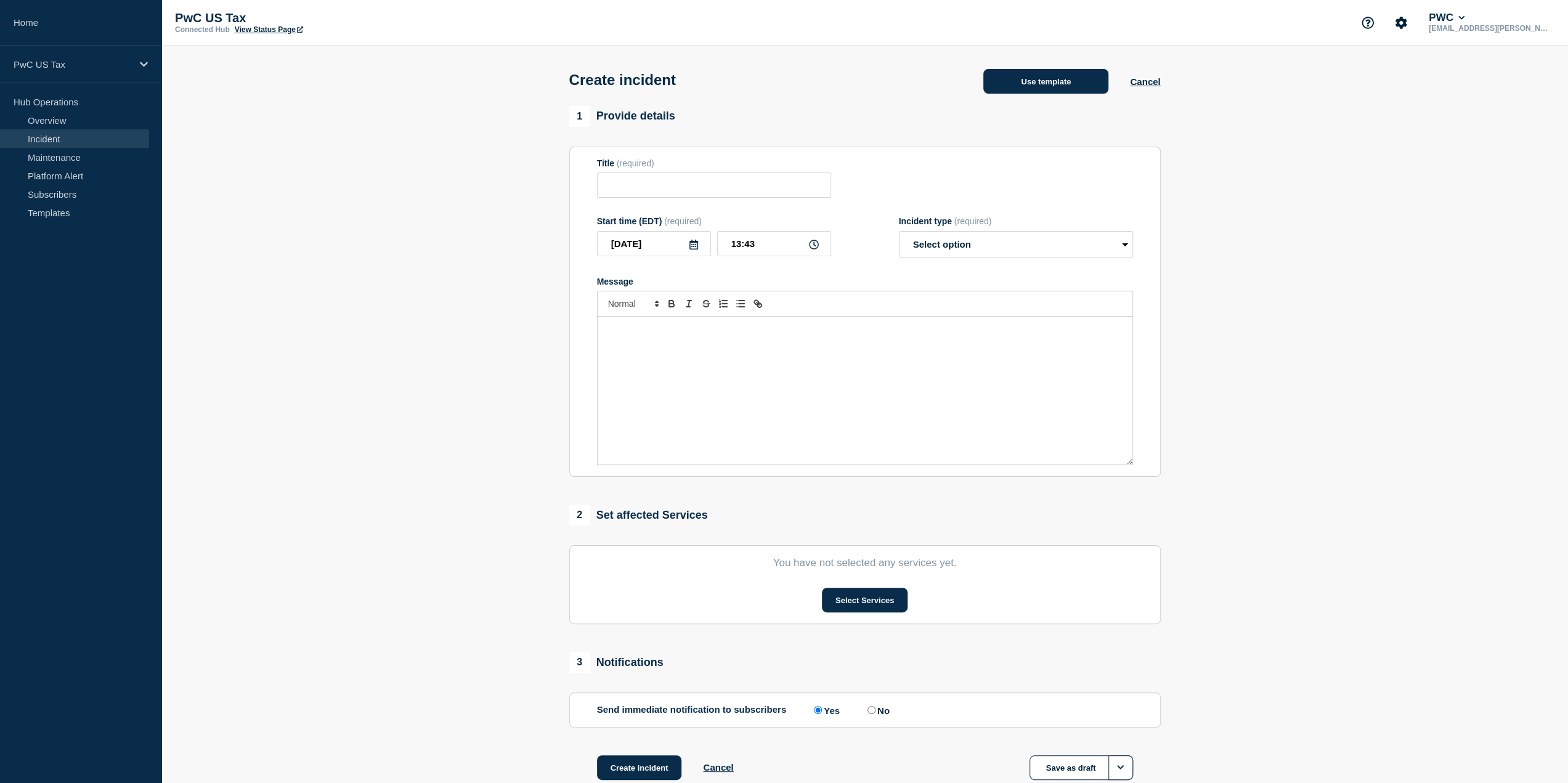
click at [1072, 77] on button "Use template" at bounding box center [1046, 81] width 125 height 25
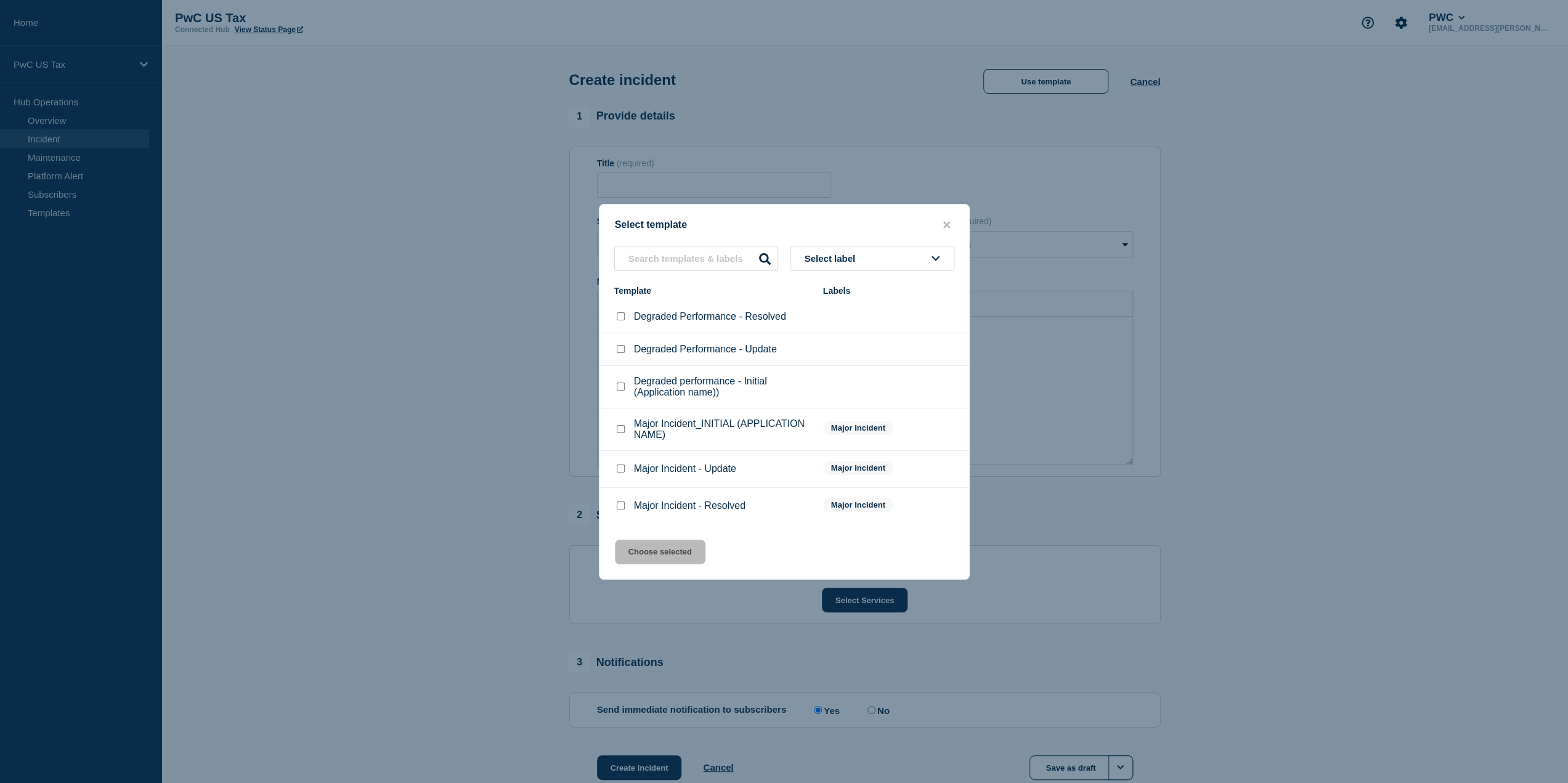
click at [618, 385] on input "Degraded performance - Initial (Application name)) checkbox" at bounding box center [620, 386] width 8 height 8
checkbox input "true"
click at [650, 547] on button "Choose selected" at bounding box center [660, 552] width 91 height 25
type input "Degraded performance - Initial (Application name))"
select select "investigating"
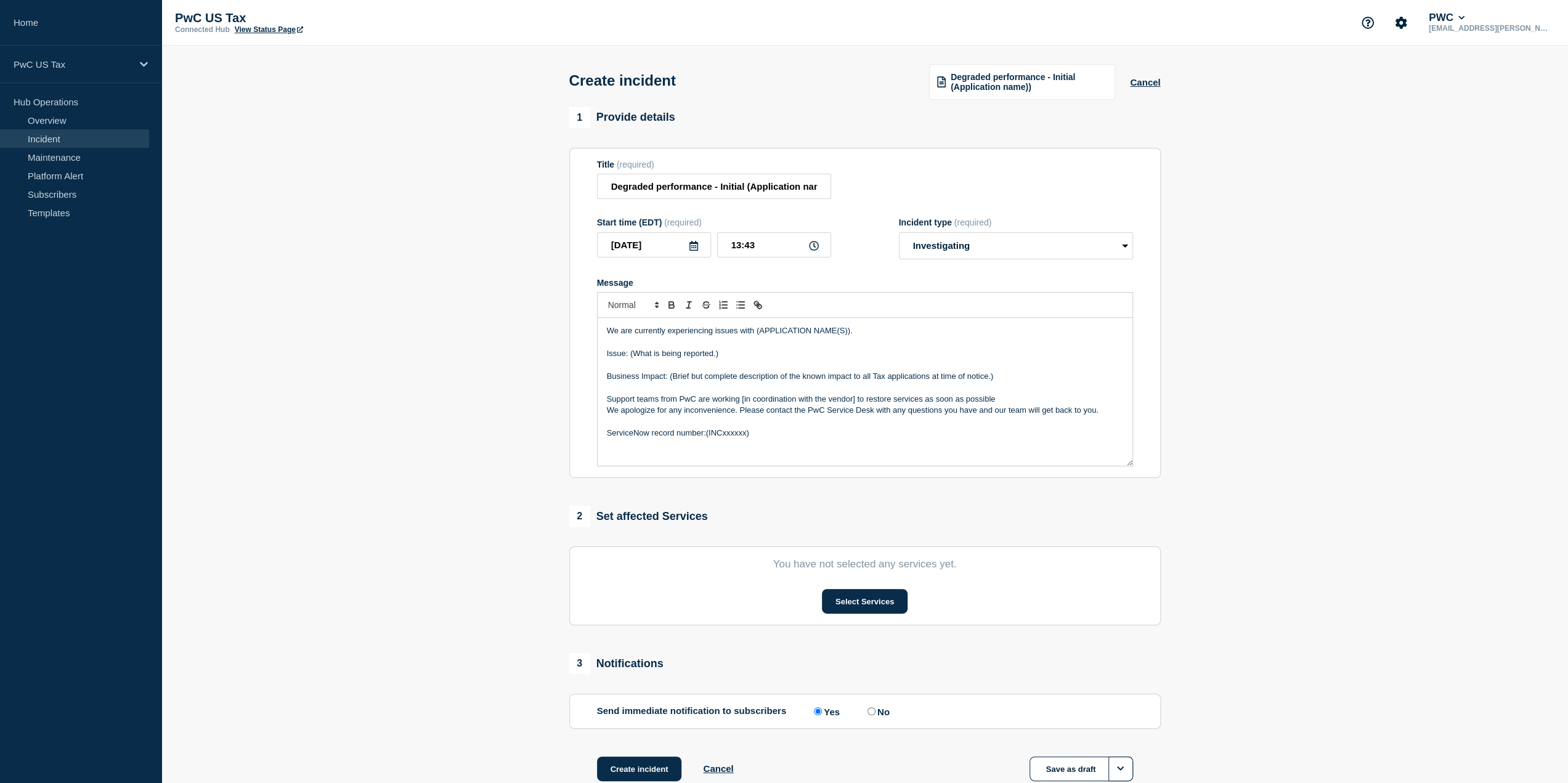
drag, startPoint x: 776, startPoint y: 444, endPoint x: 573, endPoint y: 324, distance: 235.8
click at [573, 324] on section "Title (required) Degraded performance - Initial (Application name)) Start time …" at bounding box center [865, 313] width 592 height 331
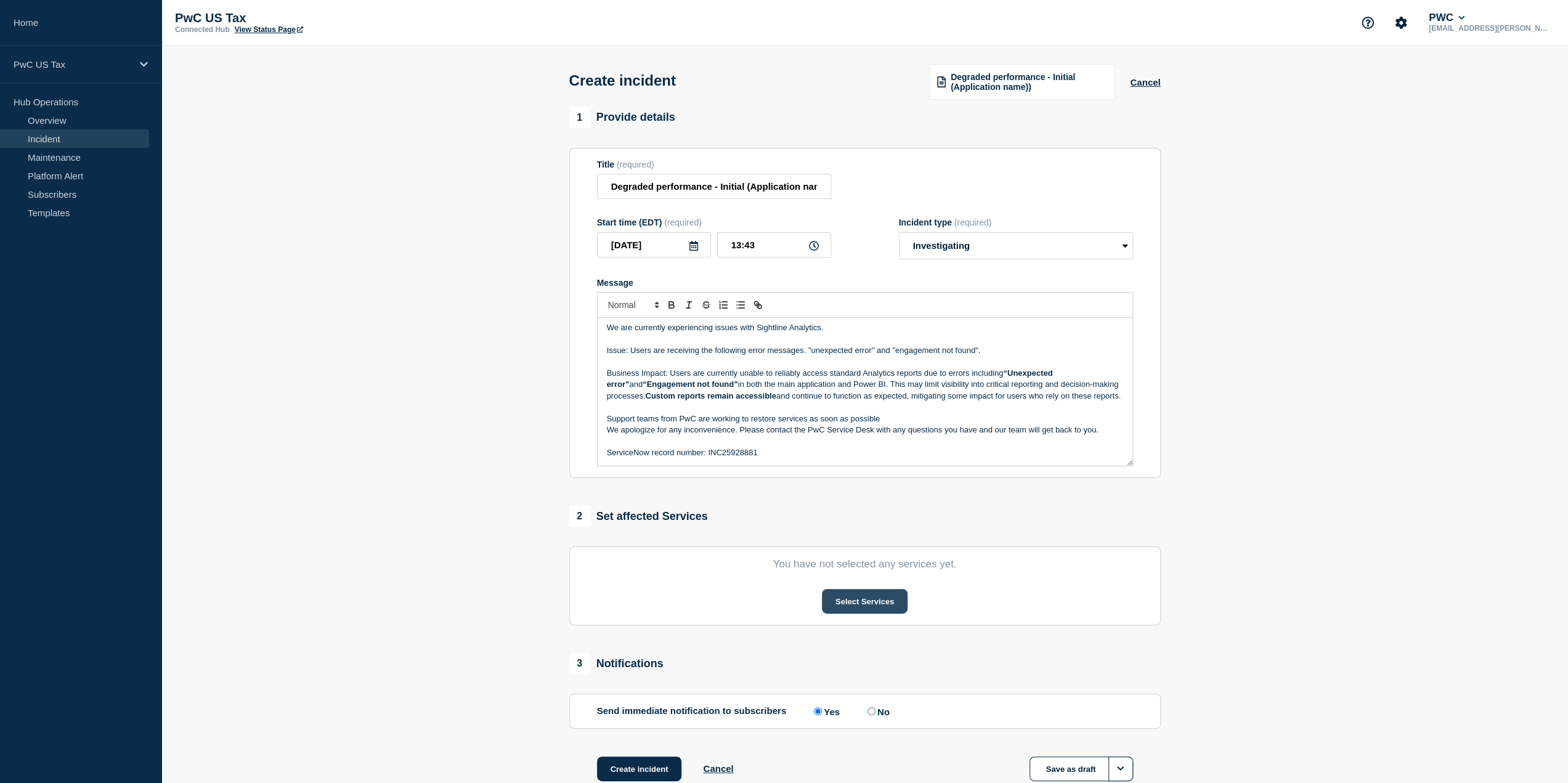
click at [856, 602] on button "Select Services" at bounding box center [864, 601] width 86 height 25
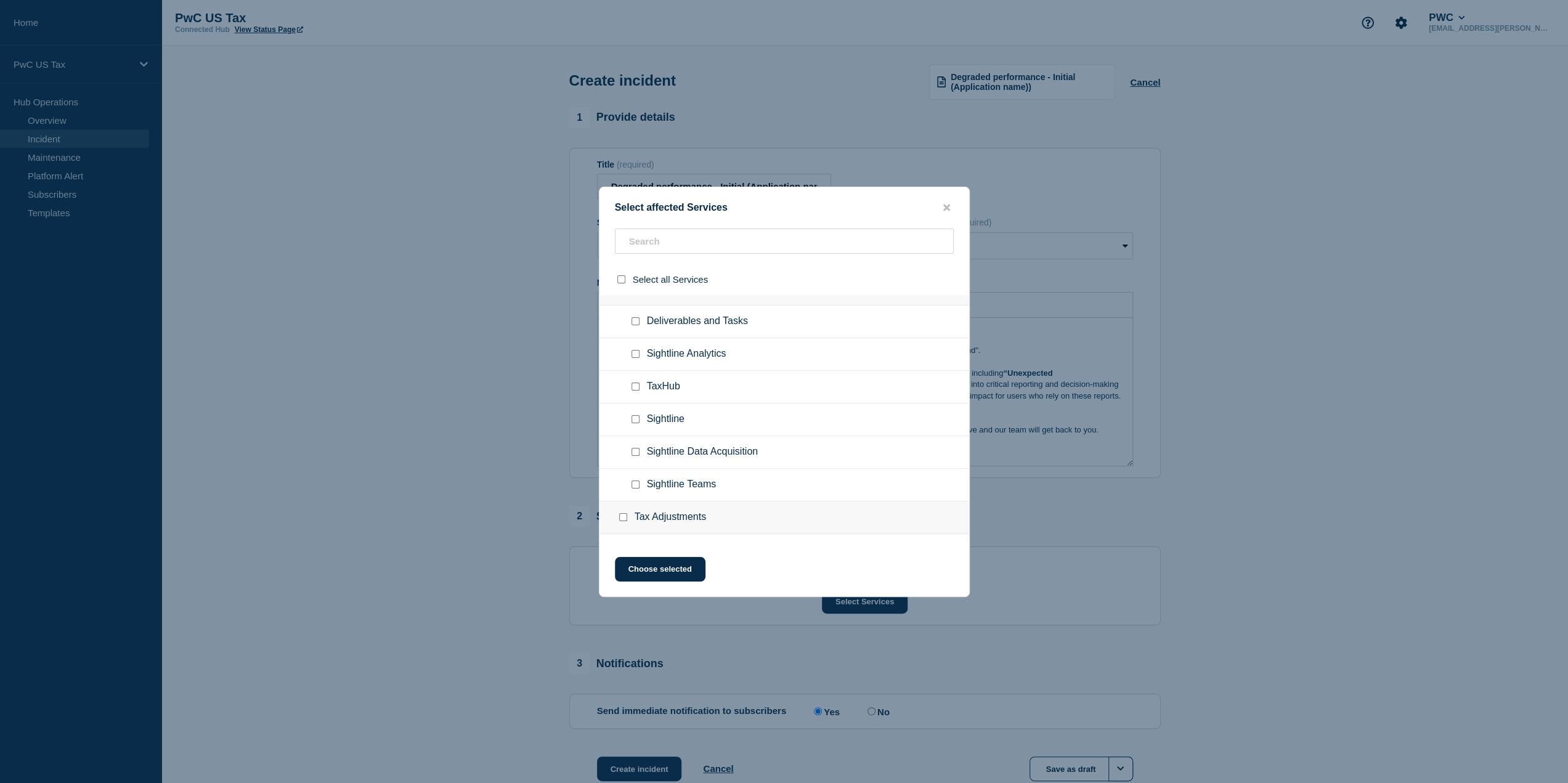
scroll to position [2032, 0]
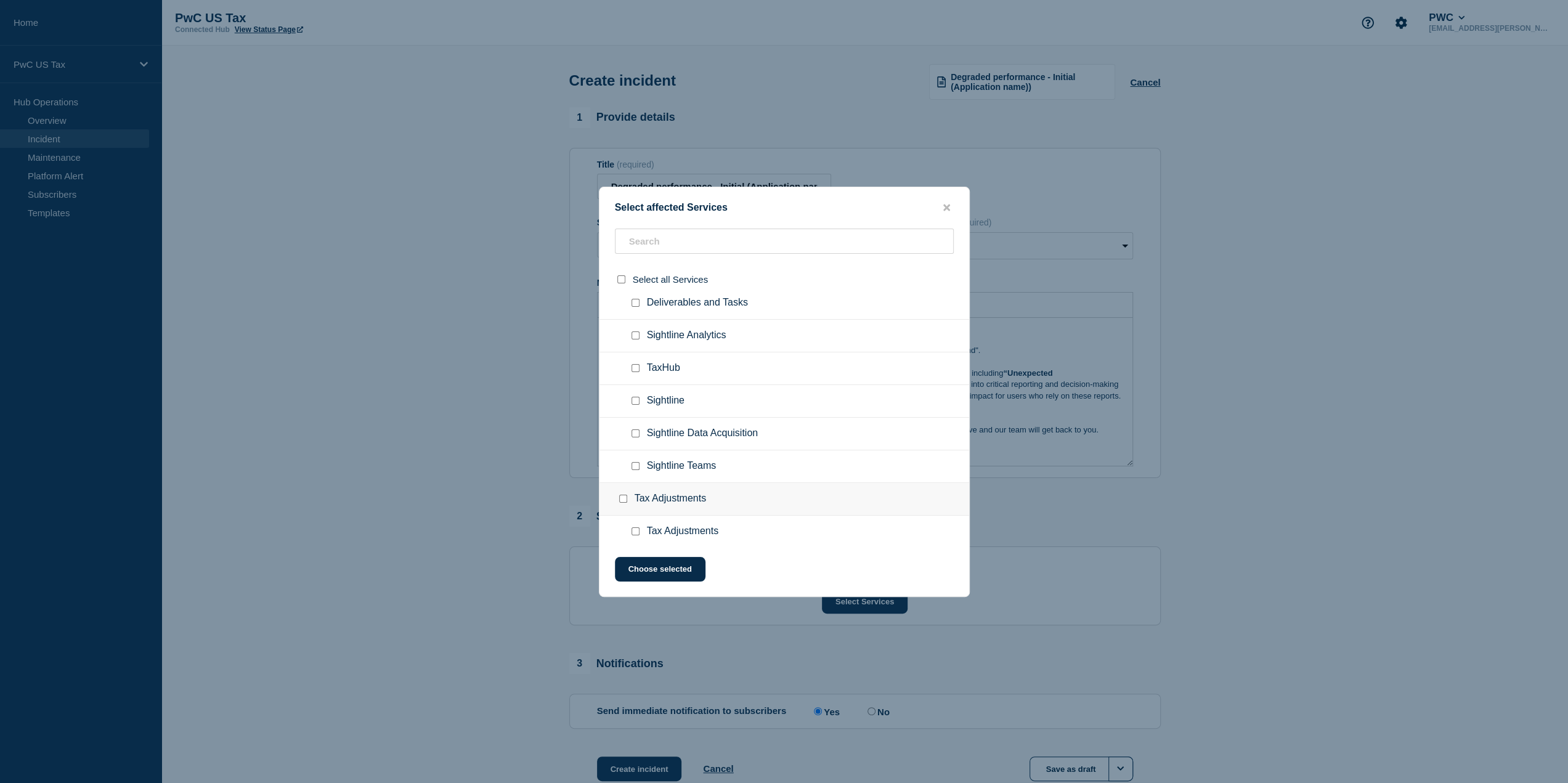
click at [637, 332] on input "Sightline Analytics checkbox" at bounding box center [635, 335] width 8 height 8
checkbox input "true"
click at [668, 572] on button "Choose selected" at bounding box center [660, 569] width 91 height 25
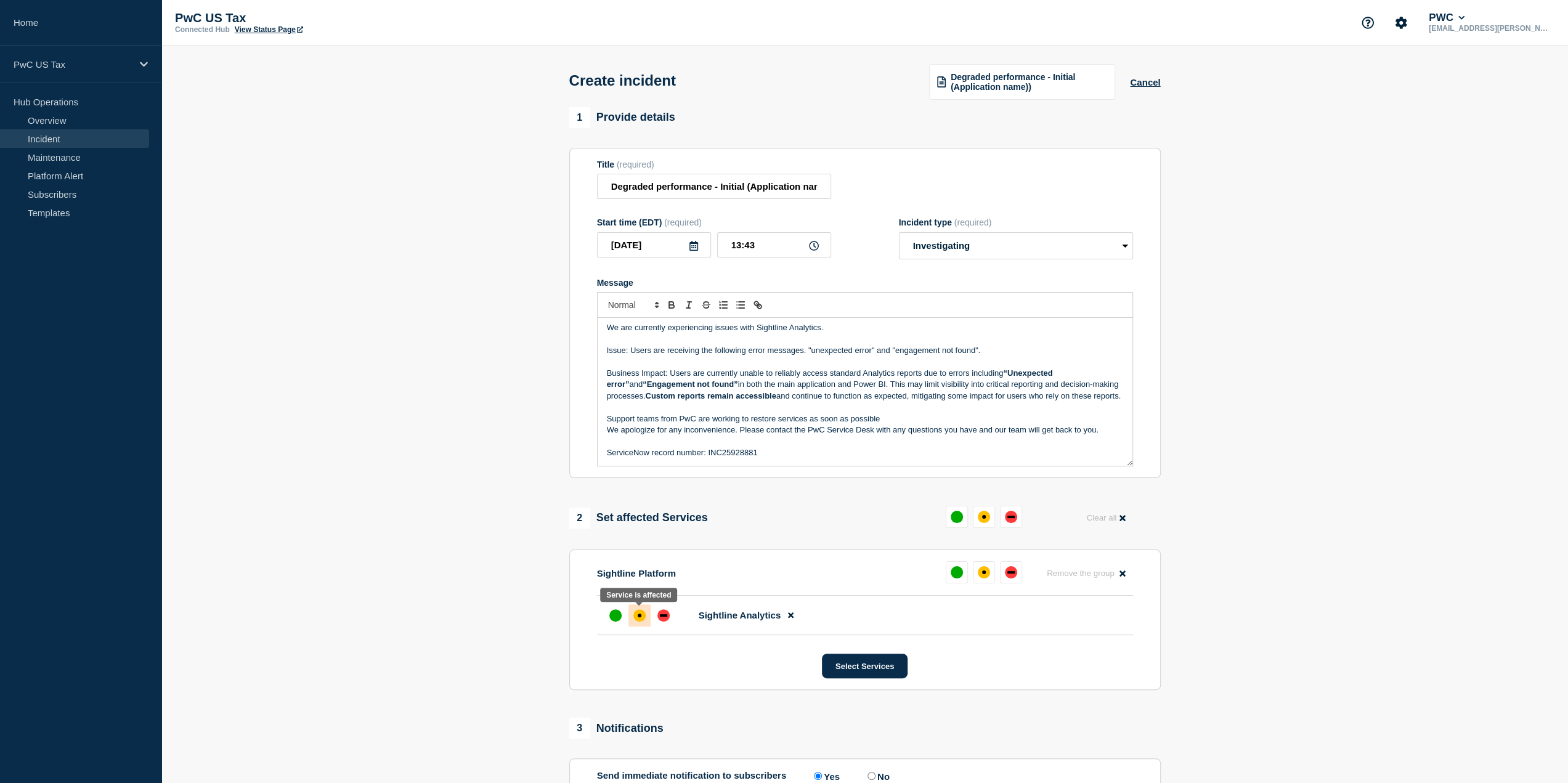
click at [638, 624] on div at bounding box center [639, 615] width 22 height 22
drag, startPoint x: 746, startPoint y: 188, endPoint x: 869, endPoint y: 185, distance: 123.0
click at [869, 185] on div "Title (required) Degraded performance - Initial (Application name))" at bounding box center [865, 180] width 536 height 40
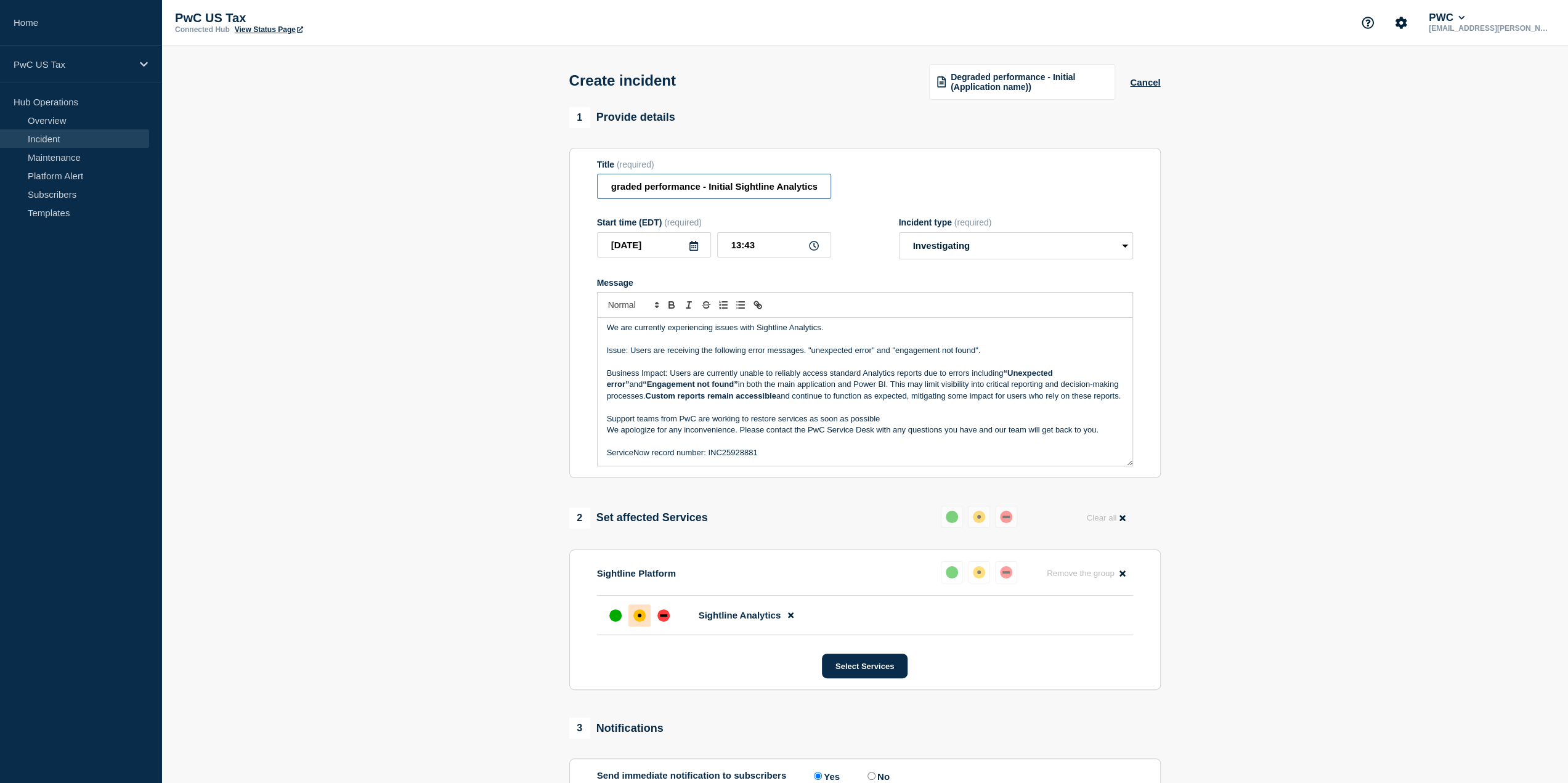
type input "Degraded performance - Initial Sightline Analytics"
click at [1209, 312] on section "1 Provide details Title (required) Degraded performance - Initial Sightline Ana…" at bounding box center [864, 492] width 1407 height 770
click at [740, 244] on input "13:43" at bounding box center [774, 245] width 114 height 26
click at [753, 241] on input "12:43" at bounding box center [774, 245] width 114 height 26
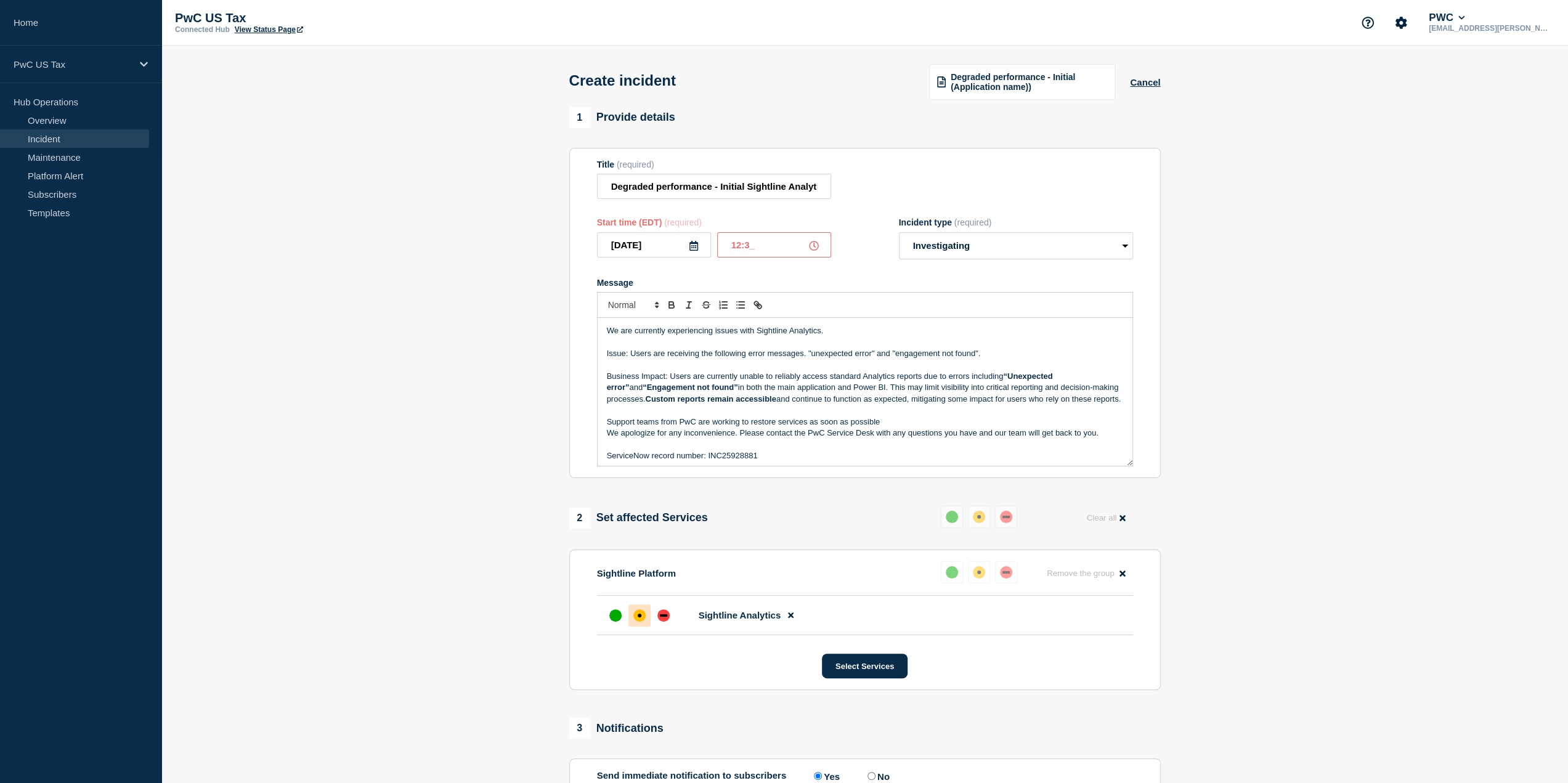
type input "12:39"
click at [1255, 342] on section "1 Provide details Title (required) Degraded performance - Initial Sightline Ana…" at bounding box center [864, 492] width 1407 height 770
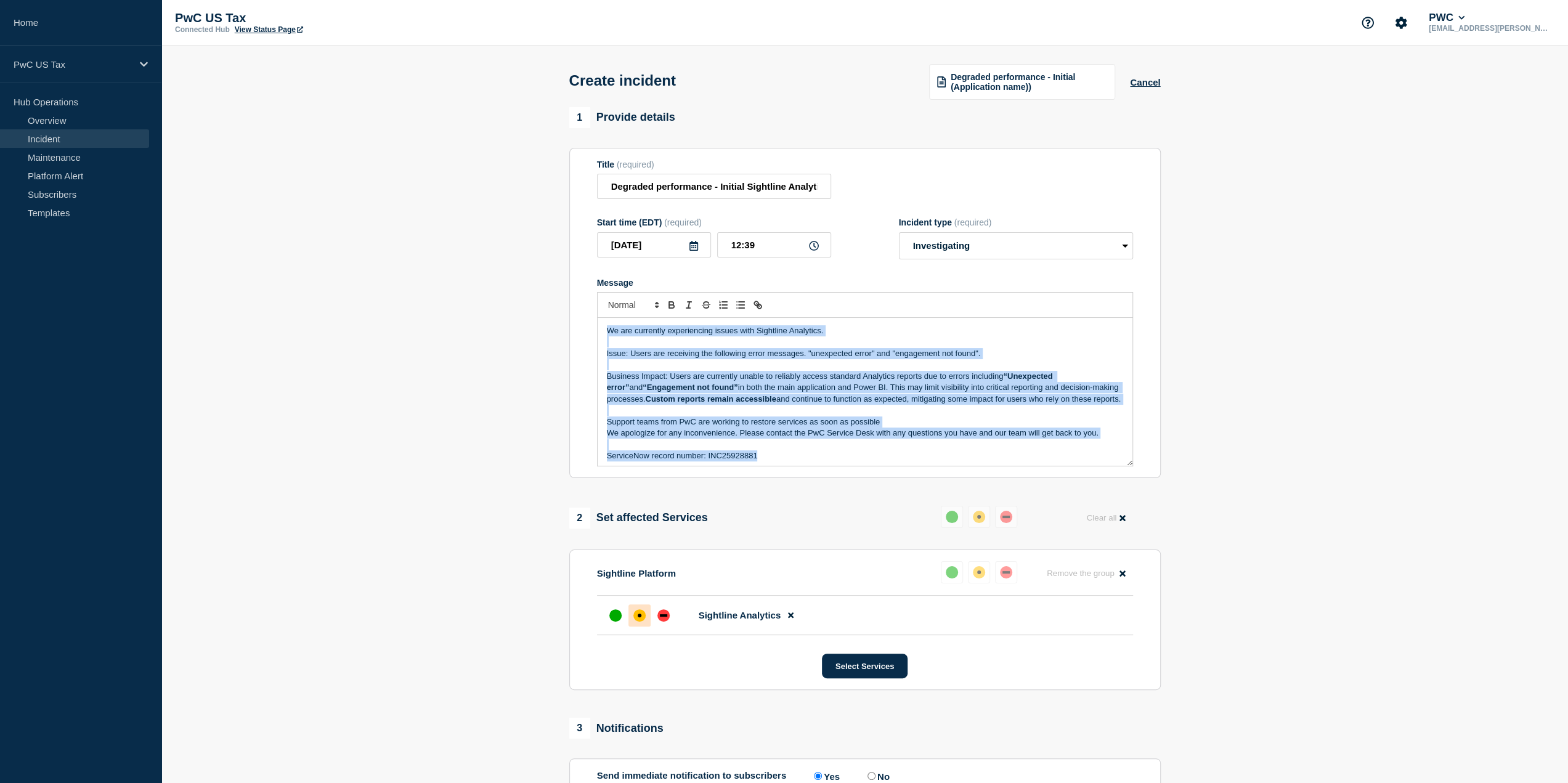
drag, startPoint x: 761, startPoint y: 453, endPoint x: 565, endPoint y: 305, distance: 245.6
click at [565, 305] on div "1 Provide details Title (required) Degraded performance - Initial Sightline Ana…" at bounding box center [864, 492] width 606 height 770
copy div "We are currently experiencing issues with Sightline Analytics. Issue: Users are…"
click at [1145, 83] on button "Cancel" at bounding box center [1145, 82] width 31 height 11
